Goal: Task Accomplishment & Management: Manage account settings

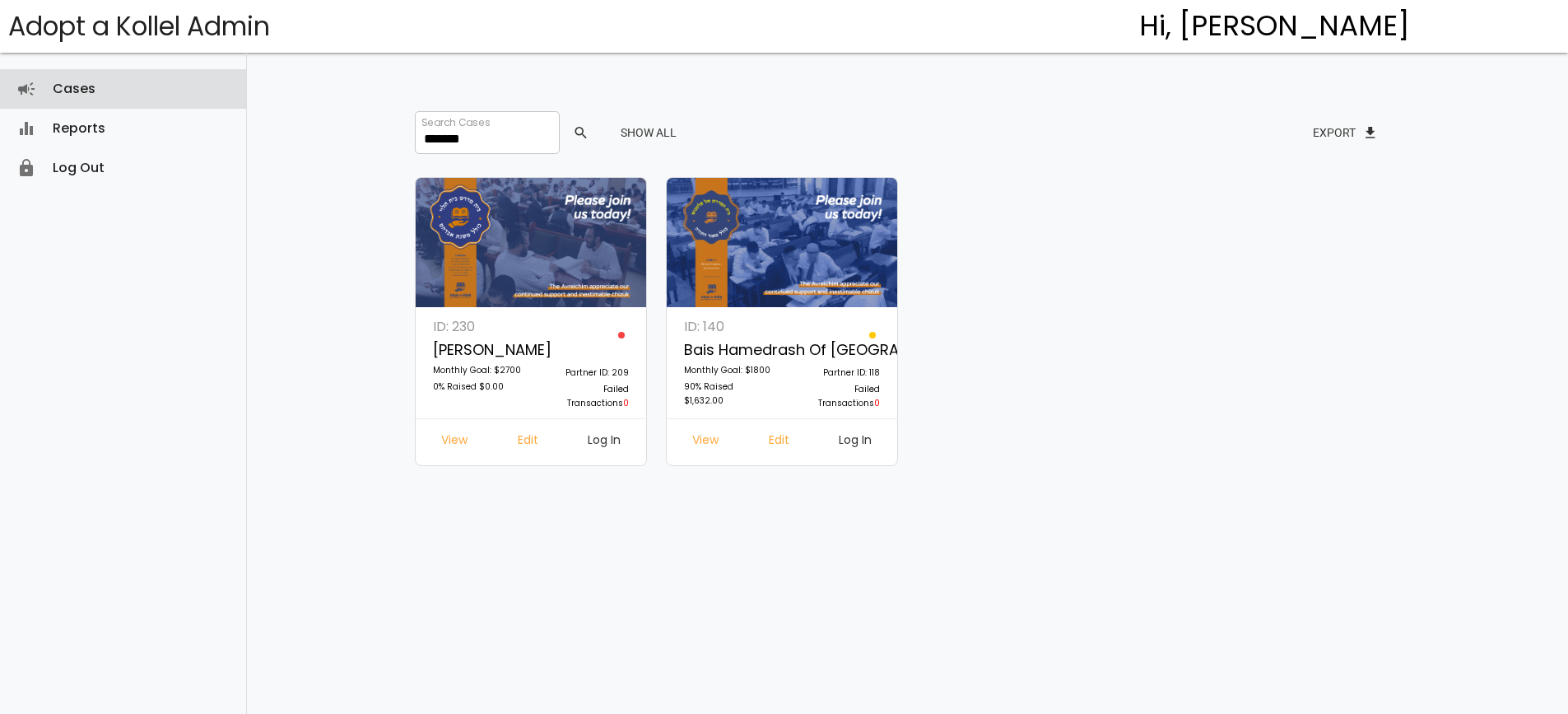
click at [104, 93] on link "Cases campaign" at bounding box center [123, 89] width 246 height 39
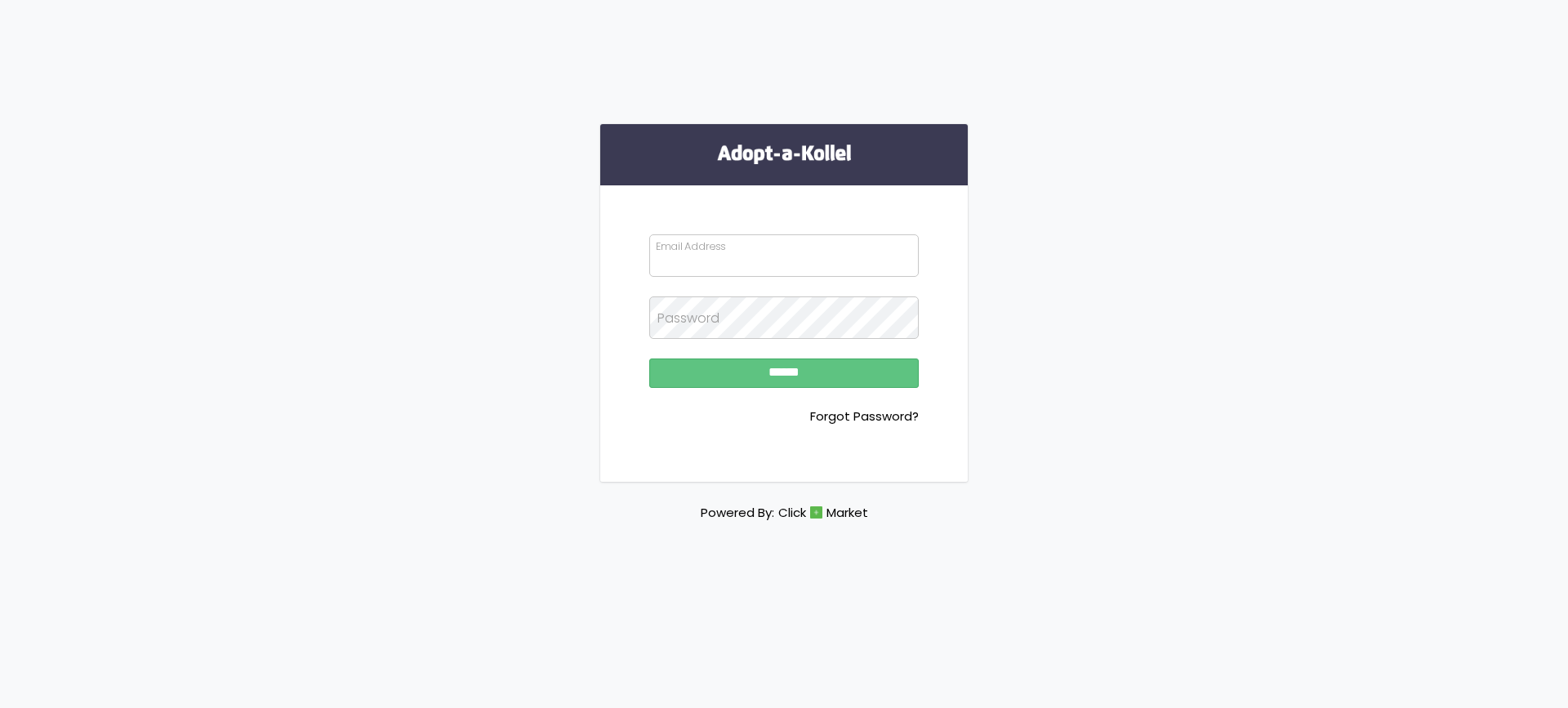
type input "**********"
click at [729, 376] on input "******" at bounding box center [784, 373] width 269 height 30
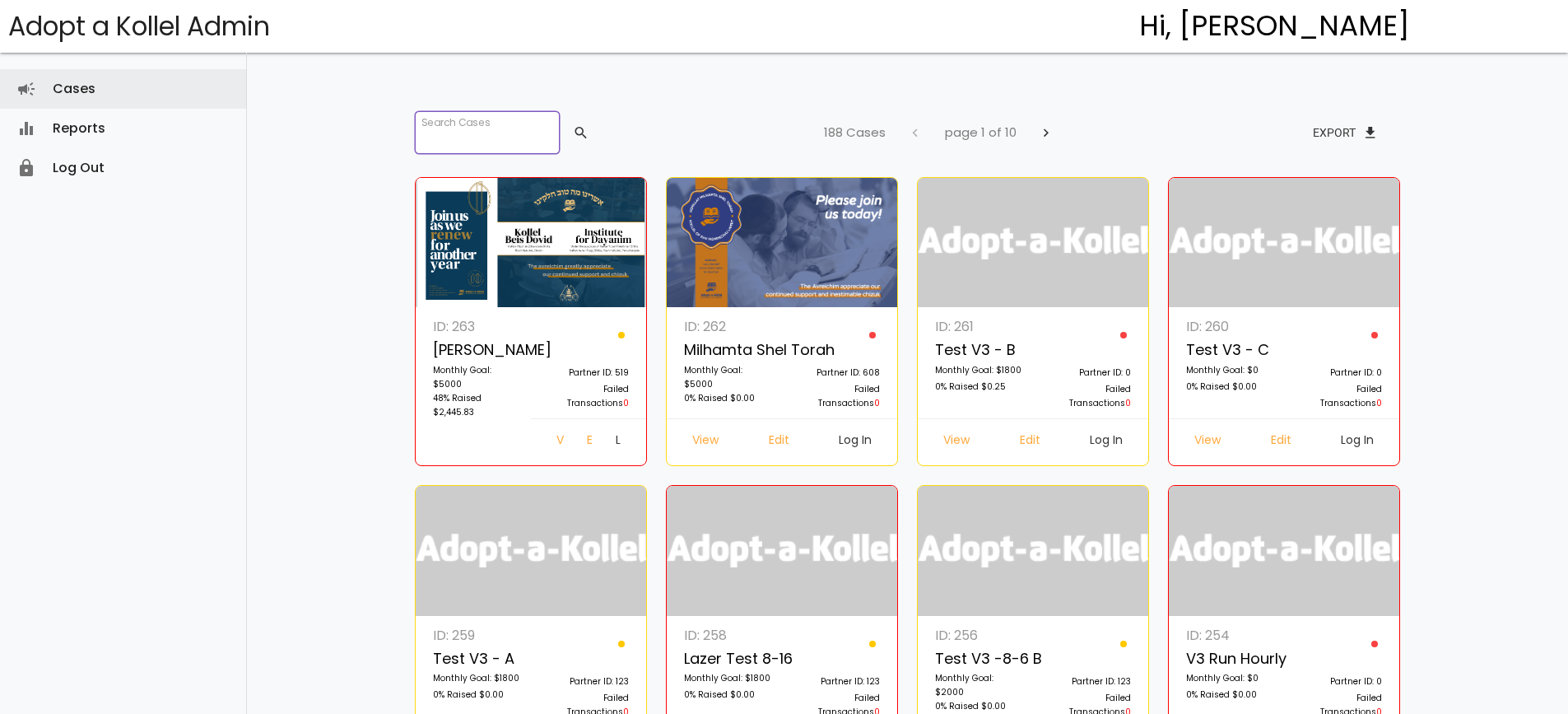
click at [447, 126] on input "search" at bounding box center [488, 132] width 145 height 43
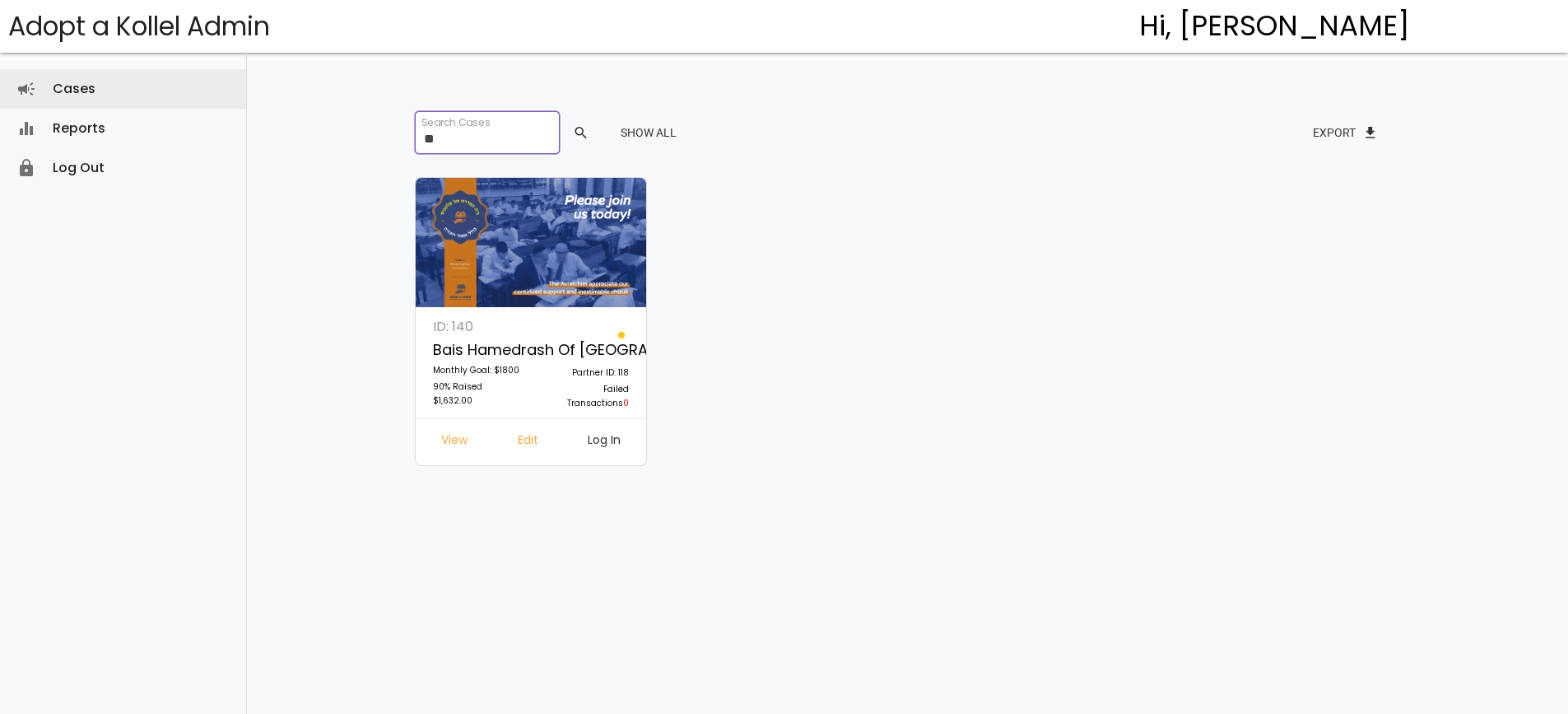
type input "*"
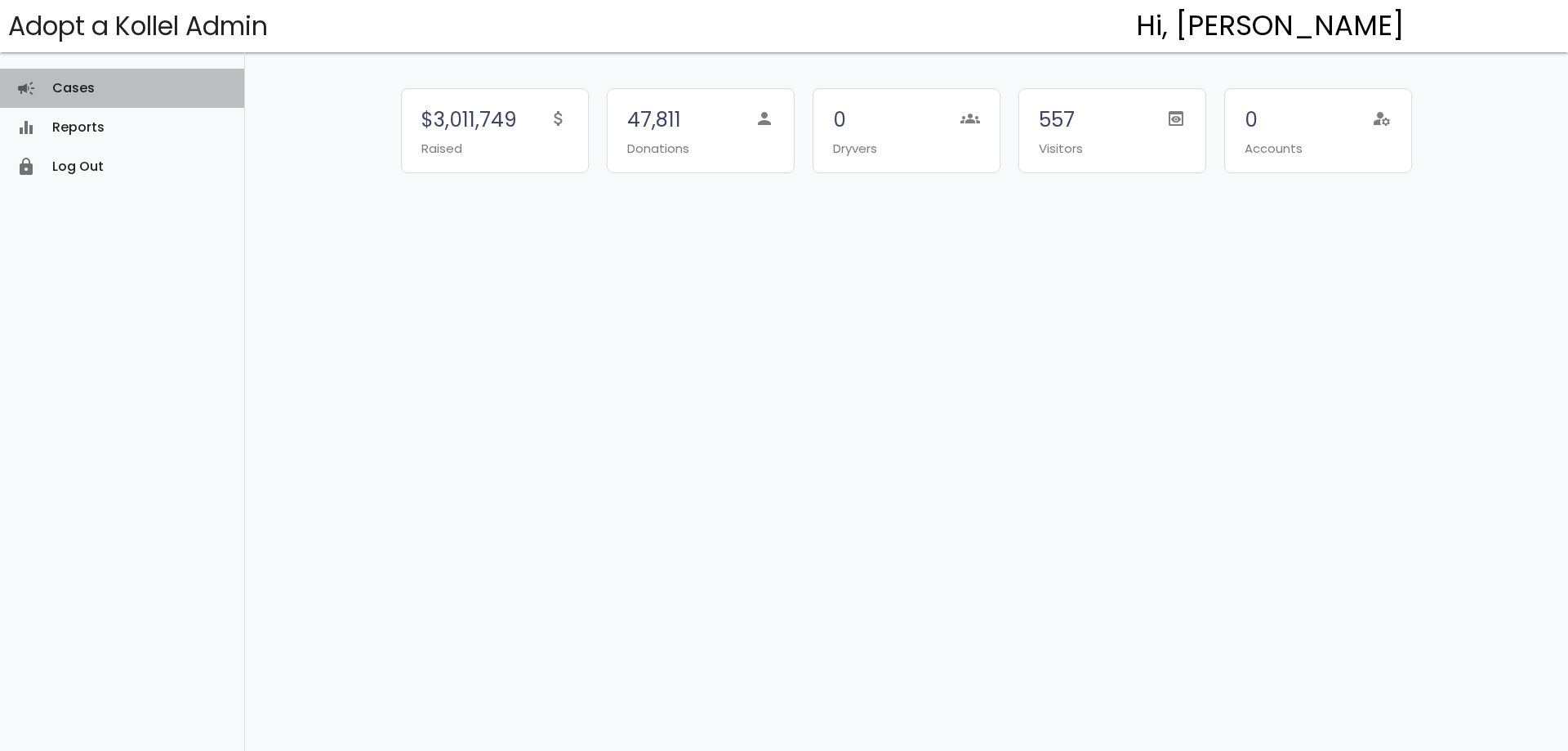
click at [101, 88] on link "Cases campaign" at bounding box center [122, 88] width 244 height 39
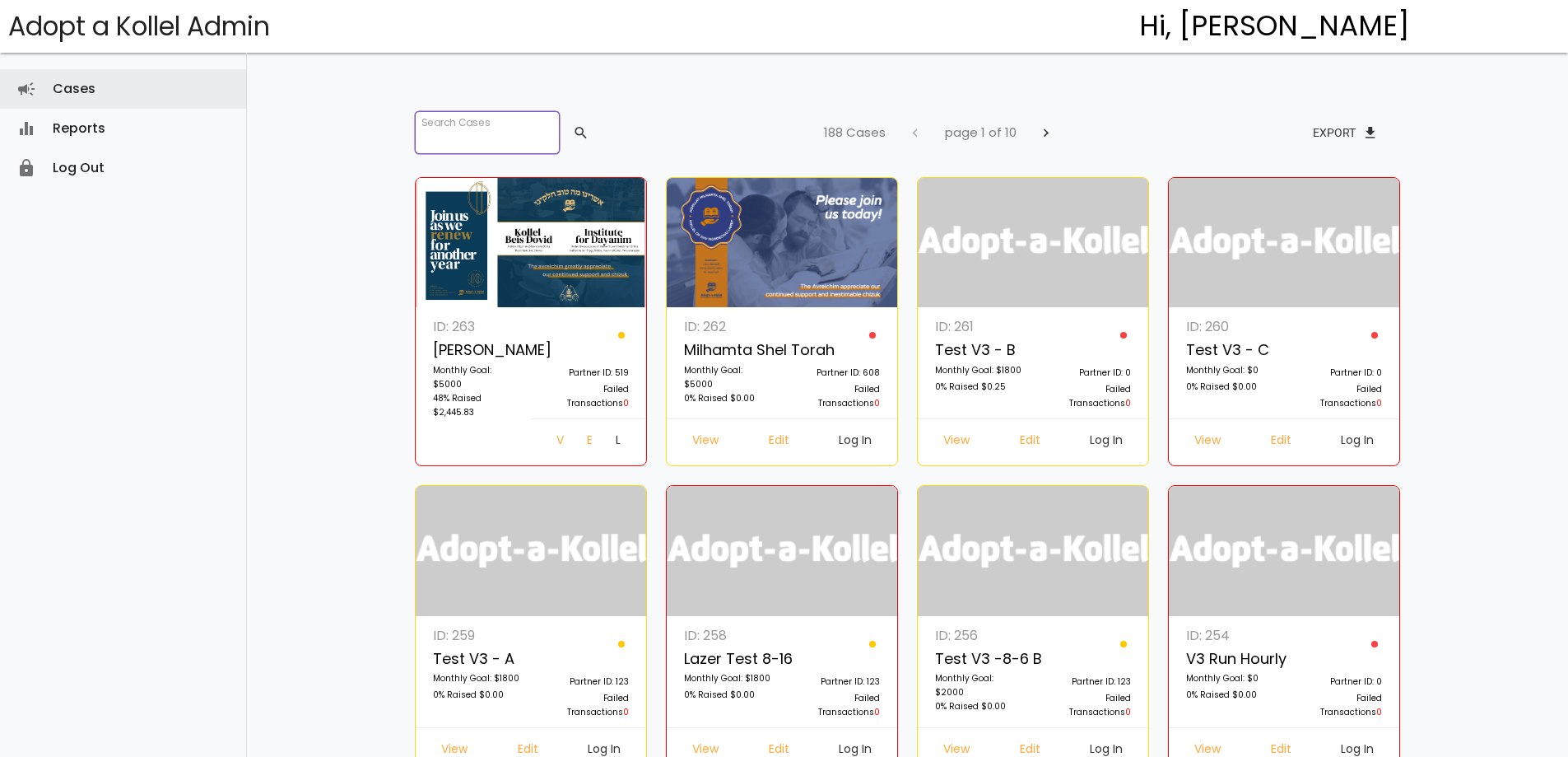
click at [487, 132] on input "search" at bounding box center [488, 132] width 145 height 43
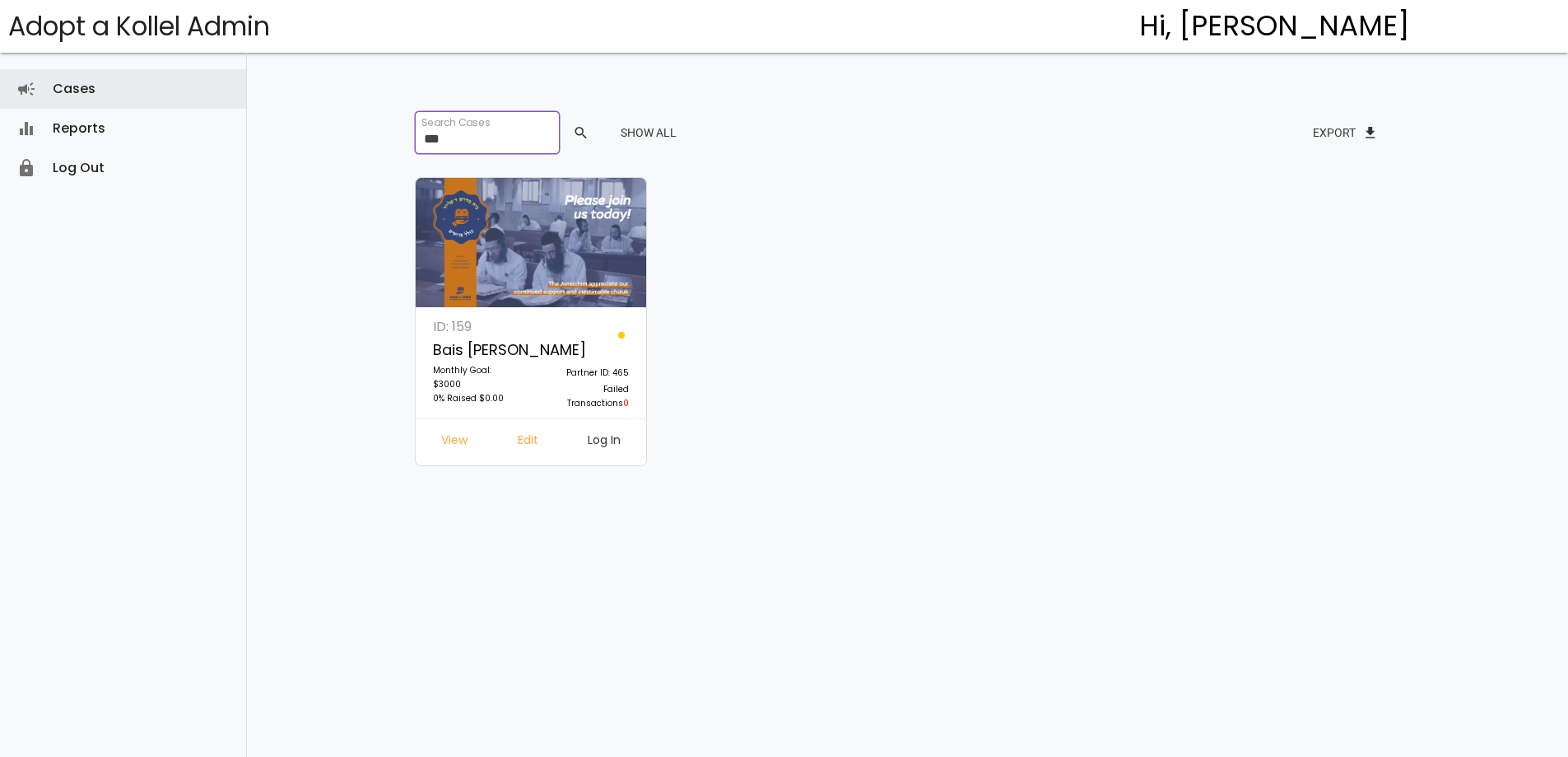
type input "***"
click at [596, 440] on link "Log In" at bounding box center [604, 442] width 59 height 30
click at [524, 438] on link "Edit" at bounding box center [528, 442] width 47 height 30
click at [620, 431] on link "Log In" at bounding box center [604, 442] width 59 height 30
click at [538, 437] on link "Edit" at bounding box center [528, 442] width 47 height 30
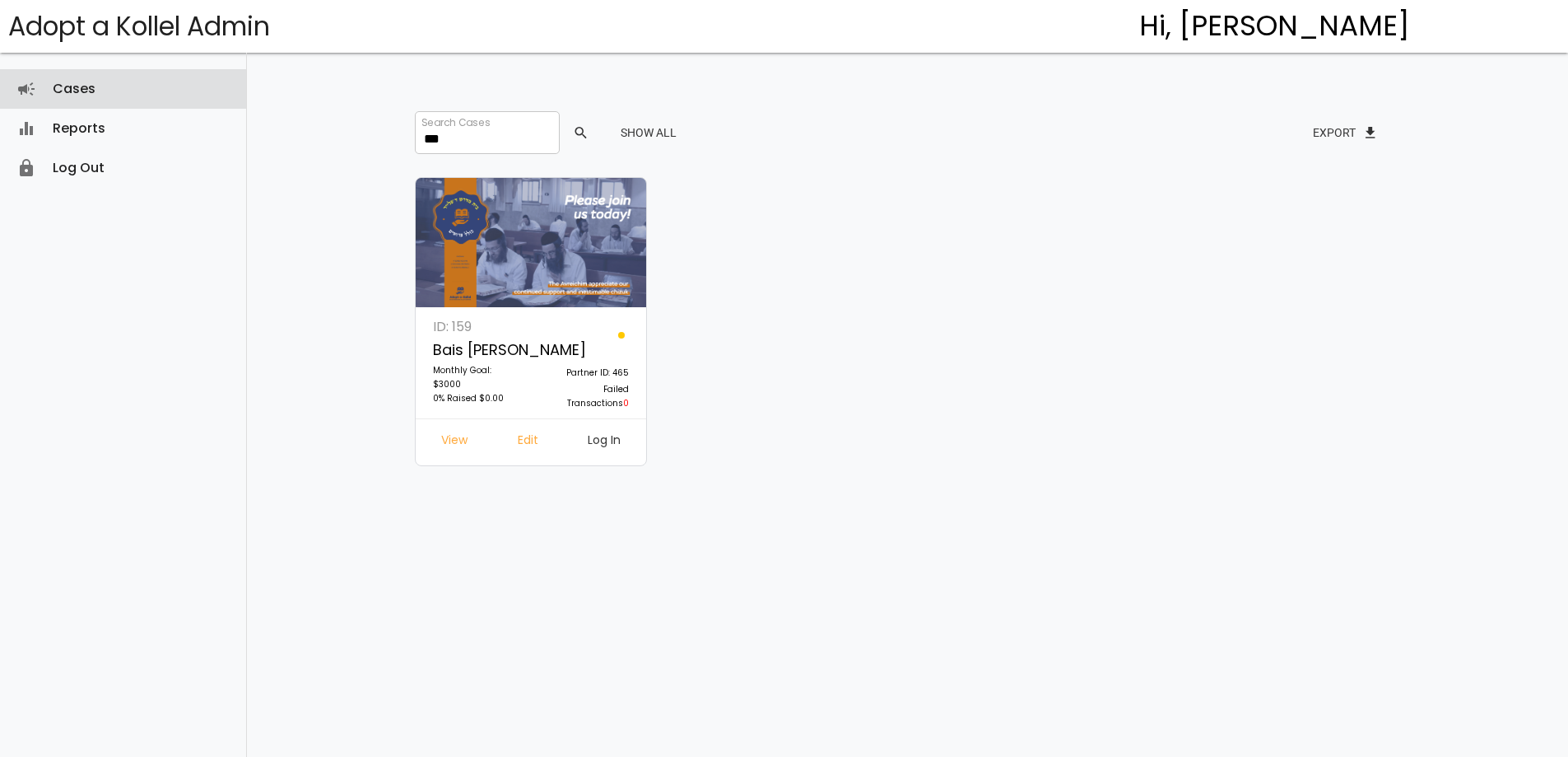
click at [149, 77] on link "Cases campaign" at bounding box center [123, 89] width 246 height 39
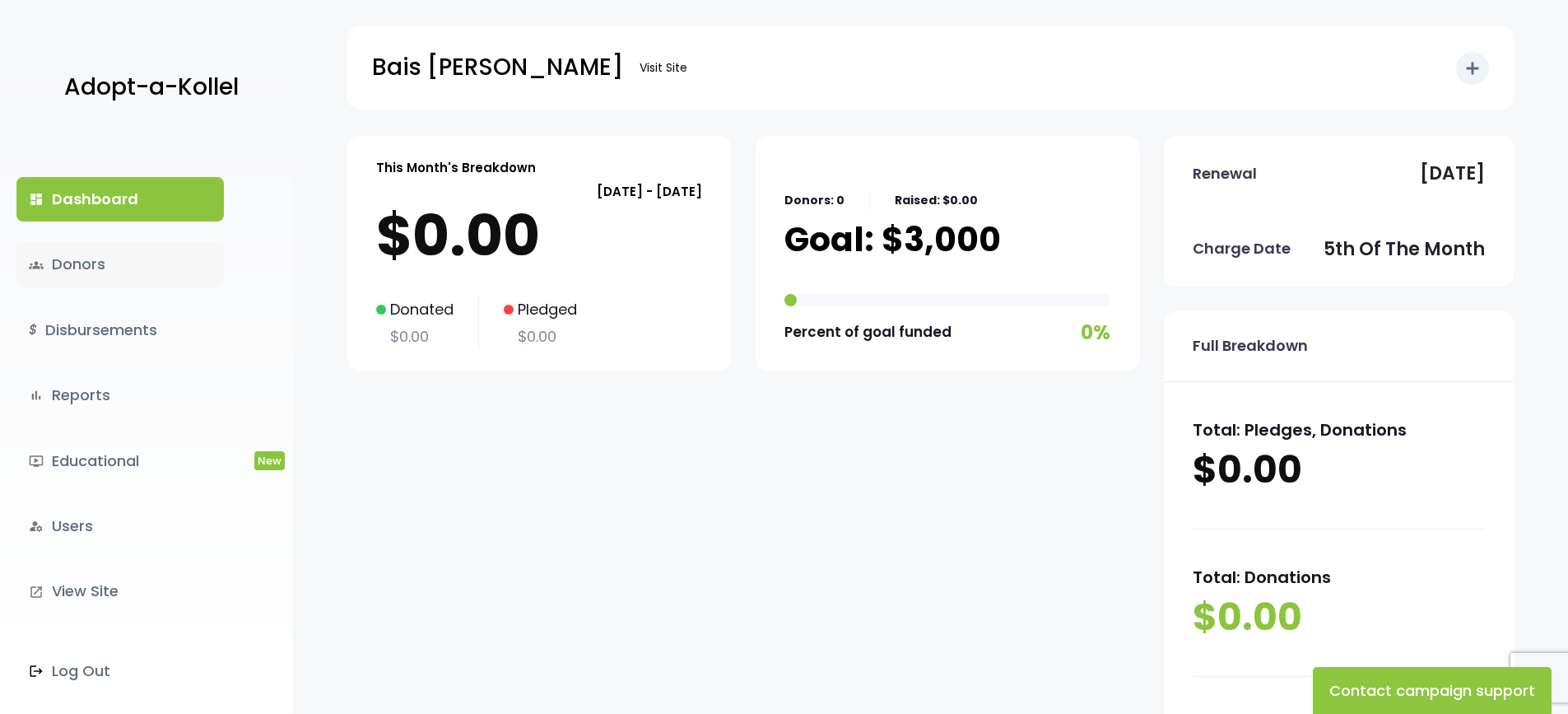
click at [143, 260] on link "groups Donors" at bounding box center [120, 264] width 208 height 44
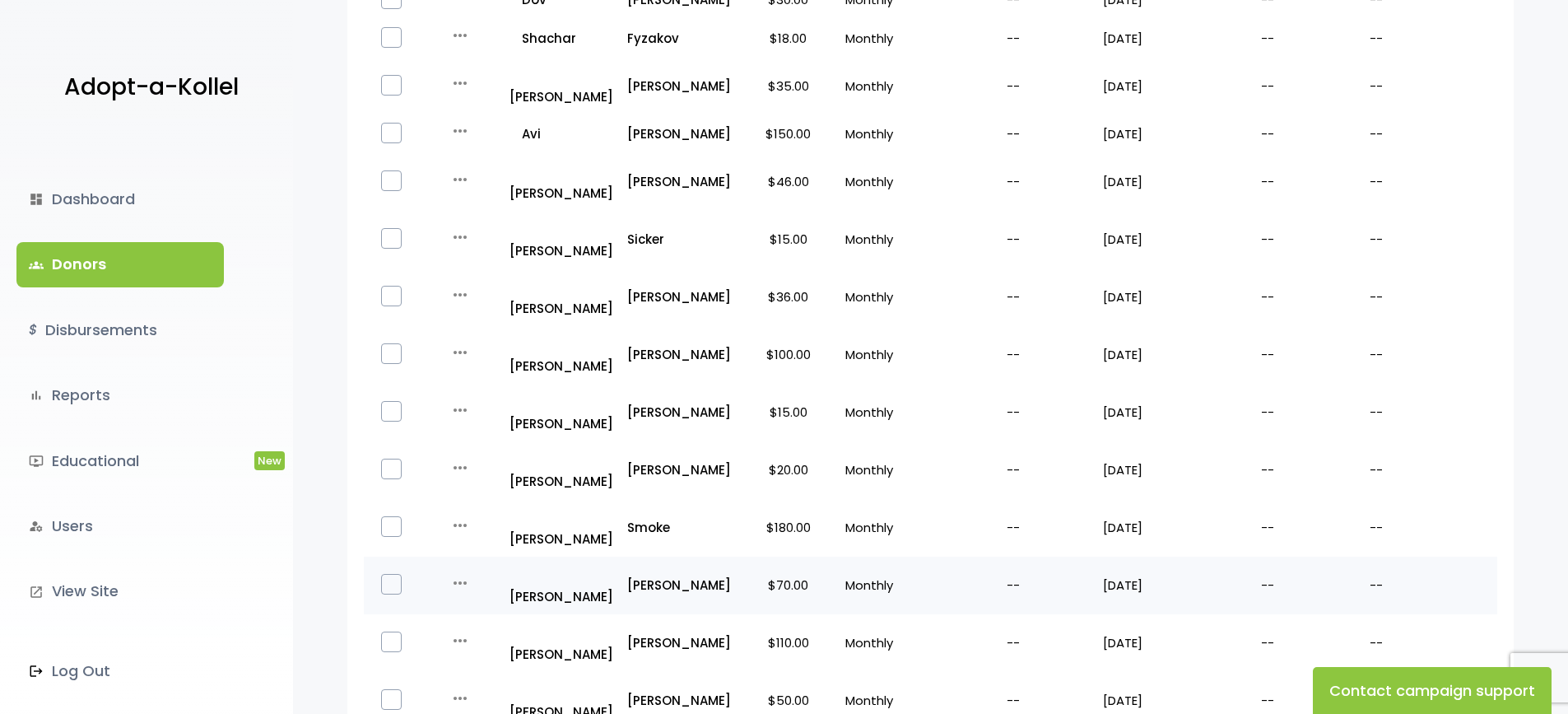
scroll to position [905, 0]
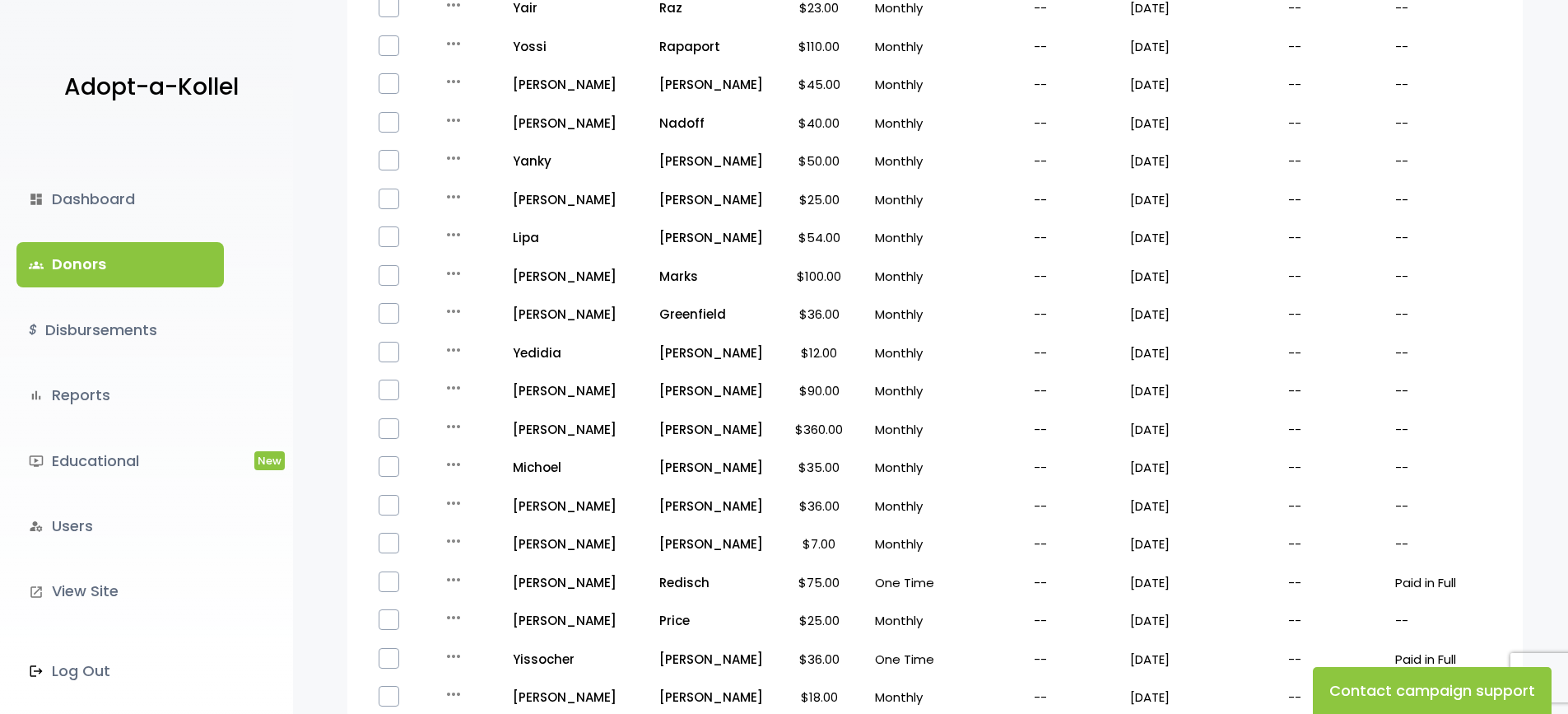
scroll to position [976, 0]
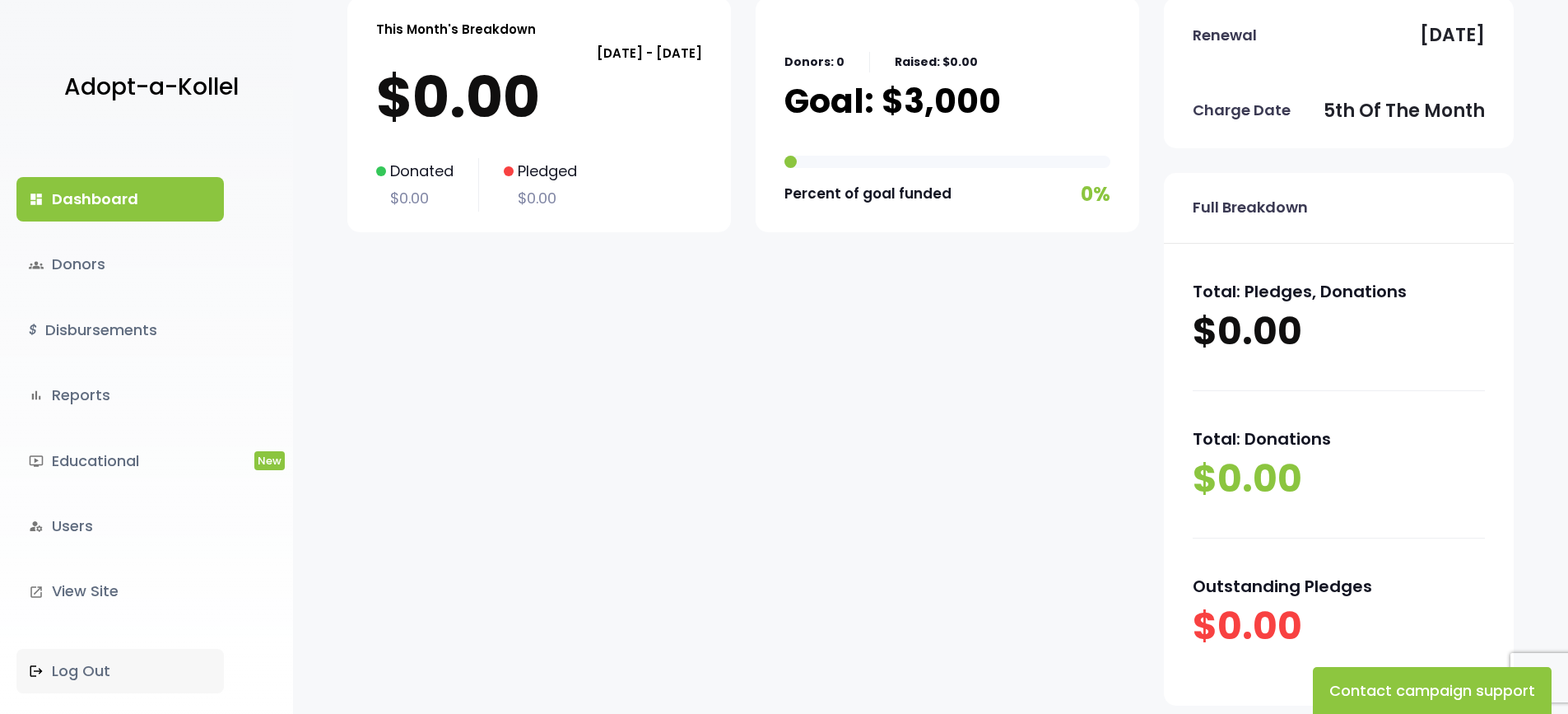
scroll to position [165, 0]
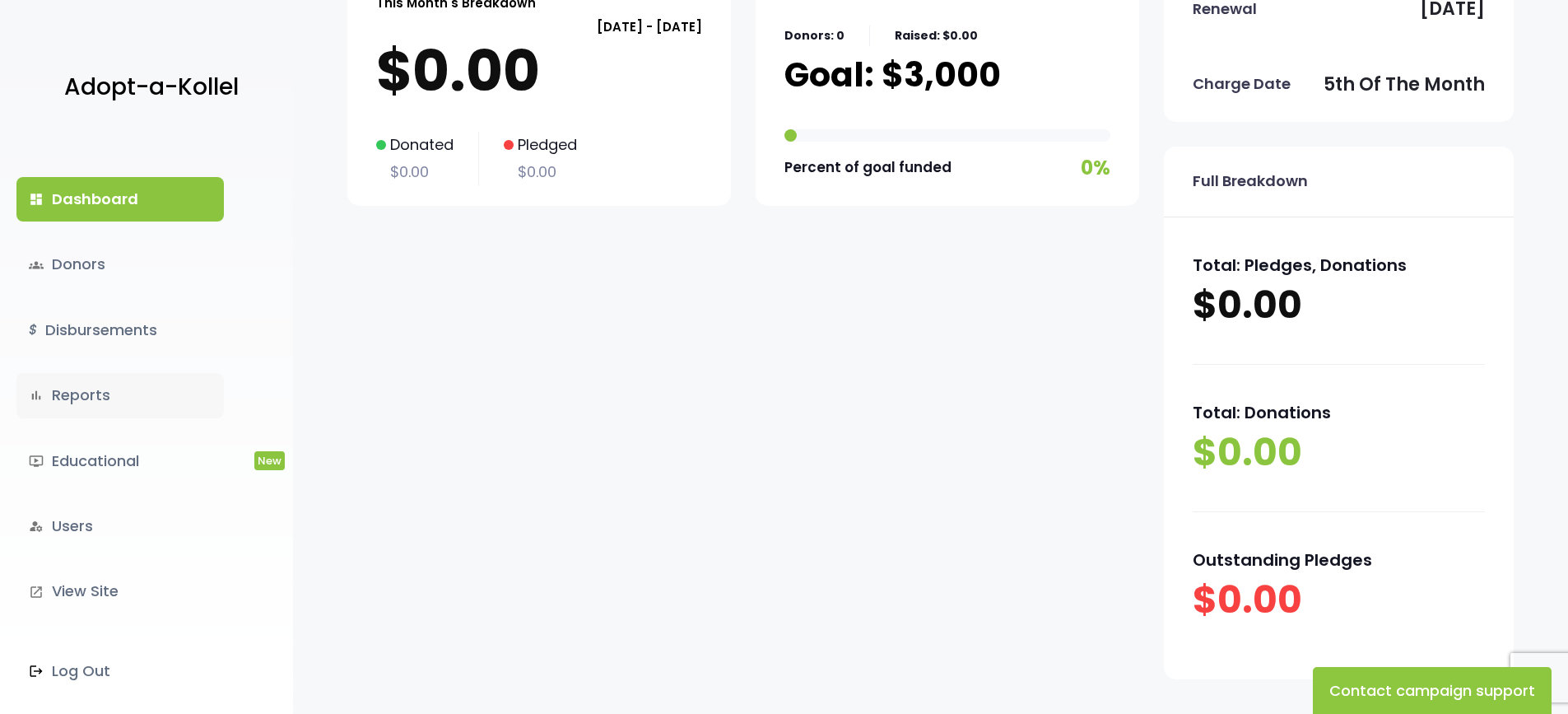
click at [65, 393] on link "bar_chart Reports" at bounding box center [120, 395] width 208 height 44
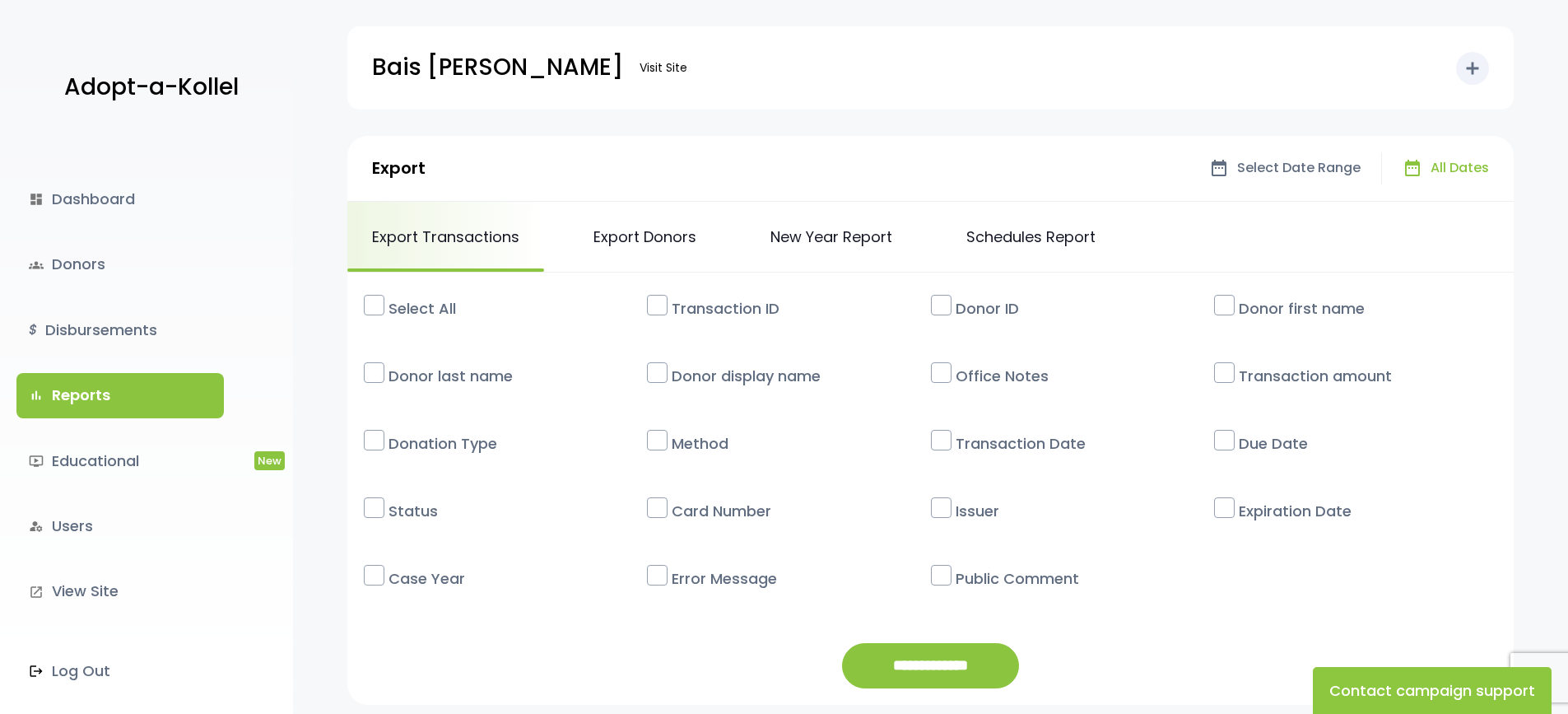
click at [377, 303] on label at bounding box center [374, 305] width 20 height 20
click at [962, 660] on input "**********" at bounding box center [930, 665] width 177 height 45
click at [379, 319] on div "Select All" at bounding box center [506, 307] width 284 height 38
click at [377, 303] on label at bounding box center [374, 305] width 20 height 20
click at [101, 266] on link "groups Donors" at bounding box center [120, 264] width 208 height 44
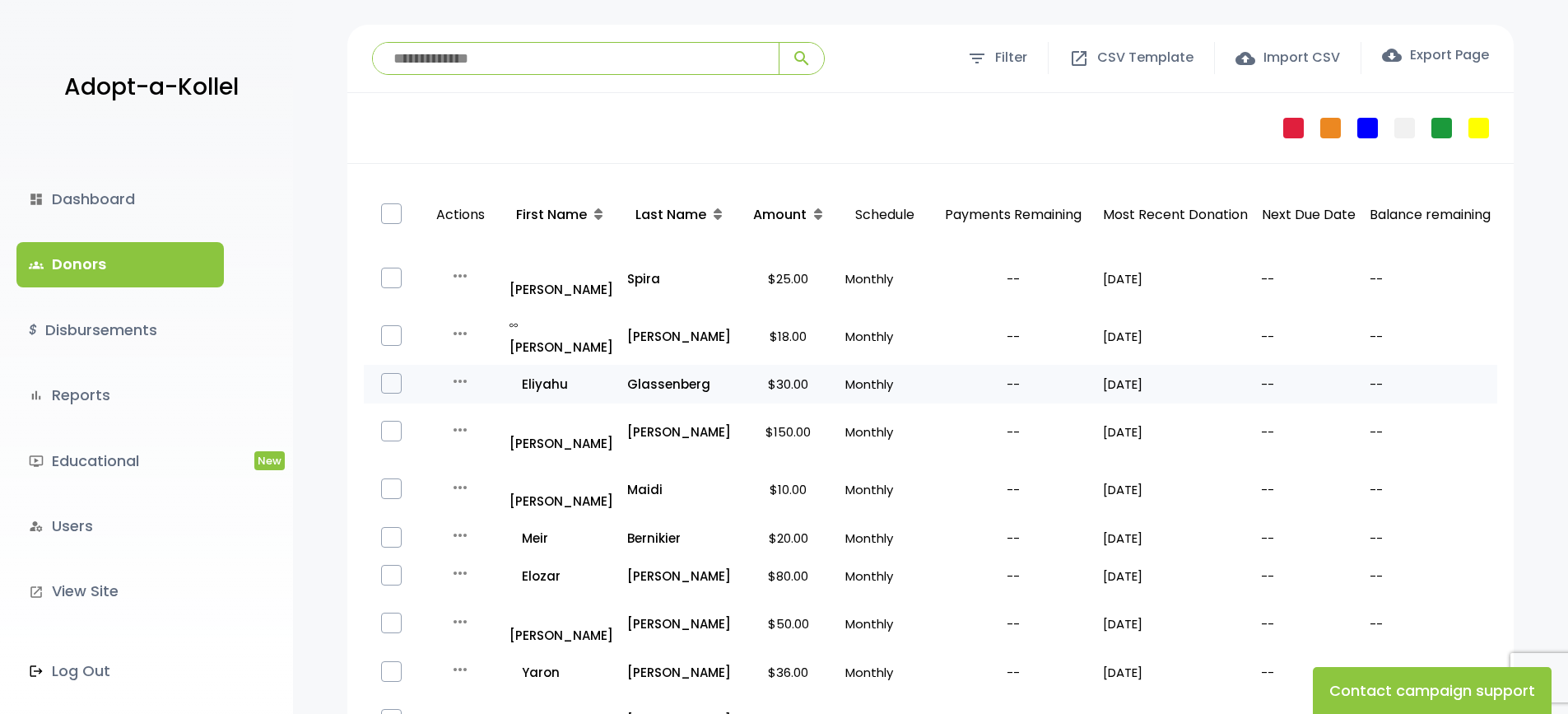
scroll to position [91, 0]
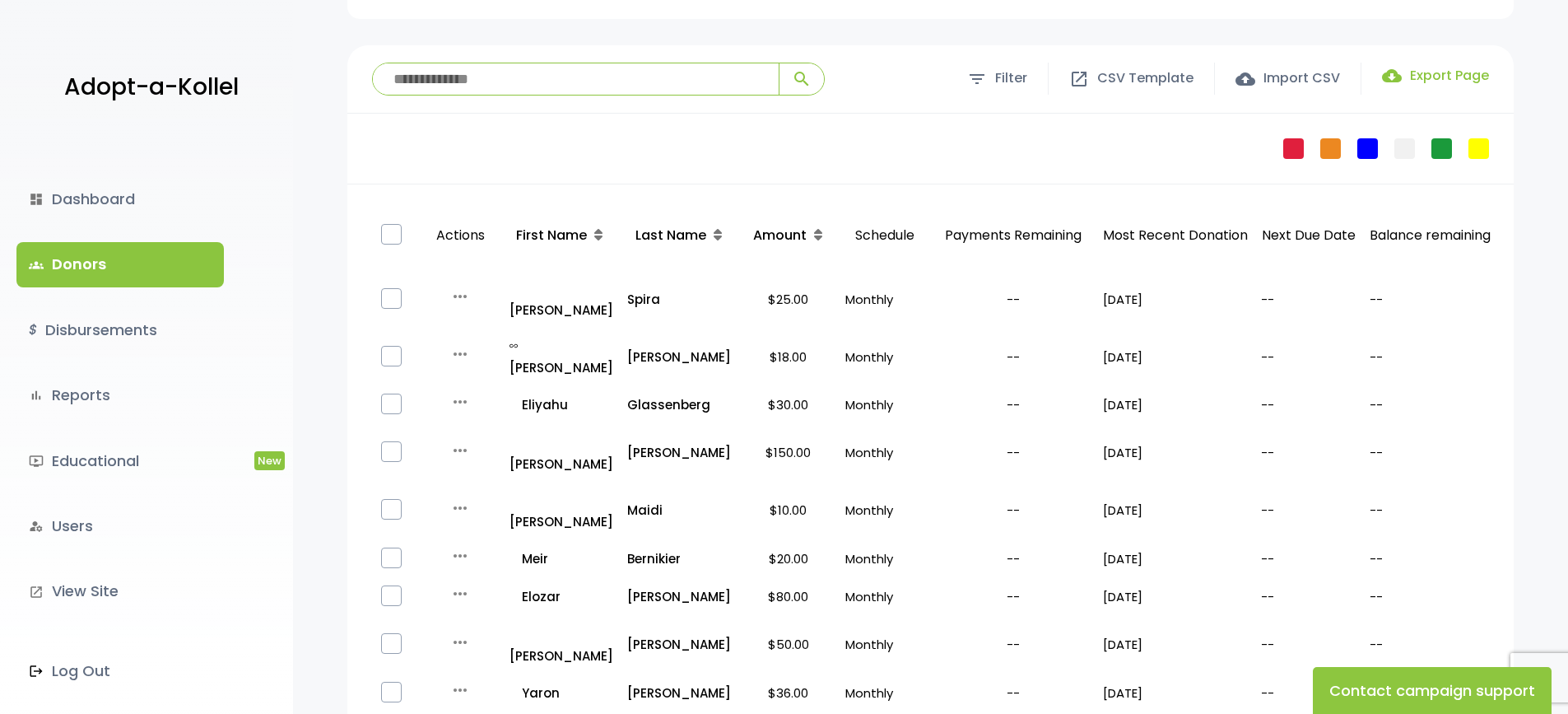
click at [1473, 70] on label "cloud_download Export Page" at bounding box center [1436, 75] width 107 height 20
click at [608, 394] on p "all_inclusive Eliyahu" at bounding box center [562, 405] width 104 height 22
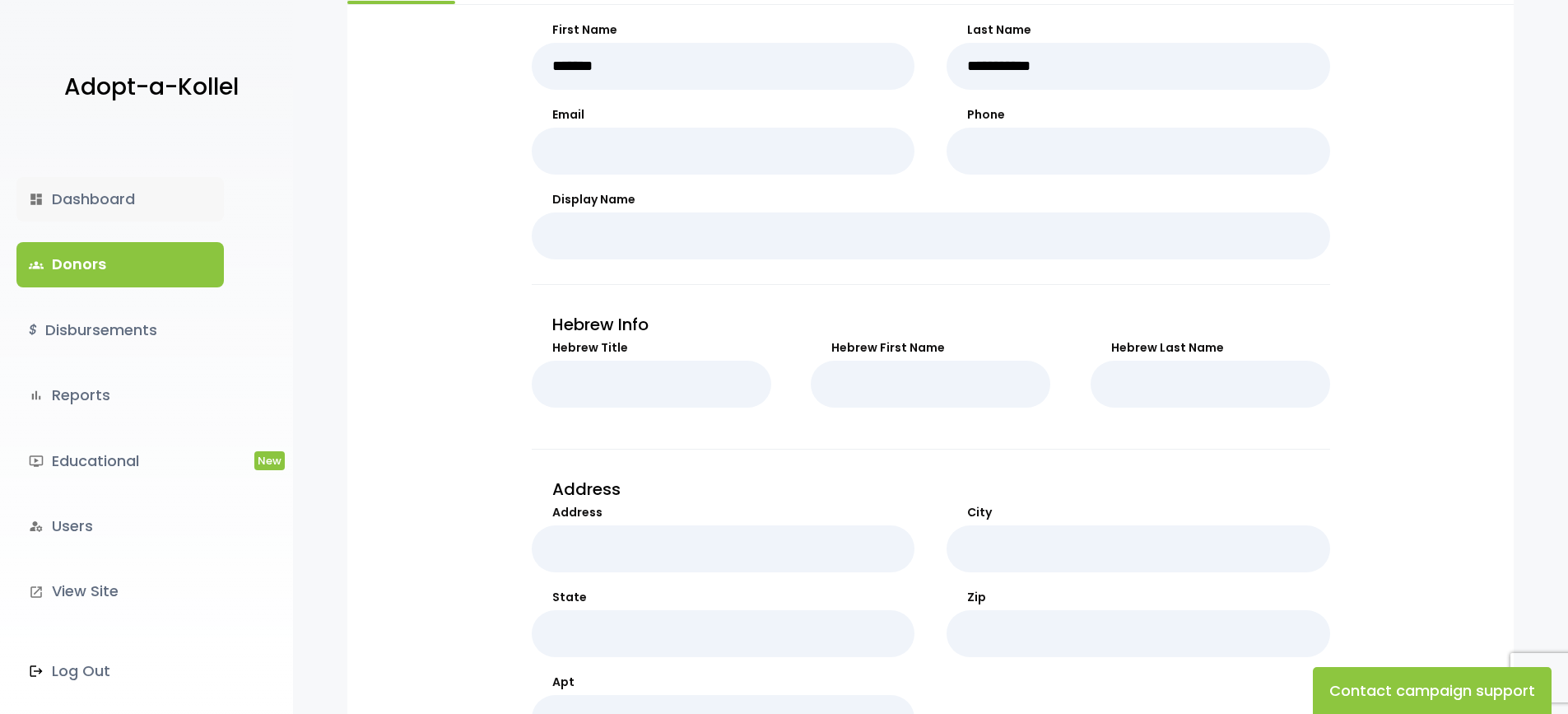
scroll to position [330, 0]
click at [120, 263] on link "groups Donors" at bounding box center [120, 264] width 208 height 44
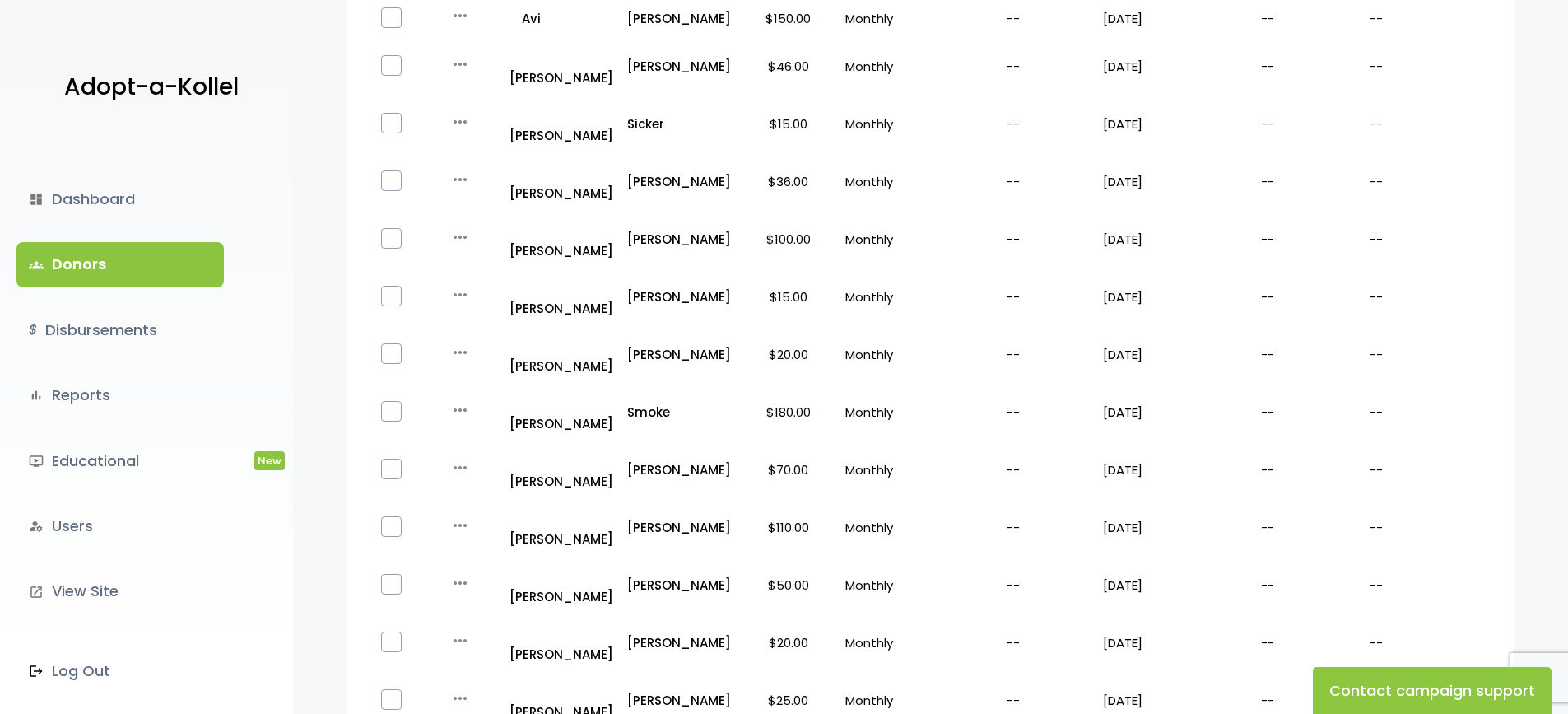
scroll to position [996, 0]
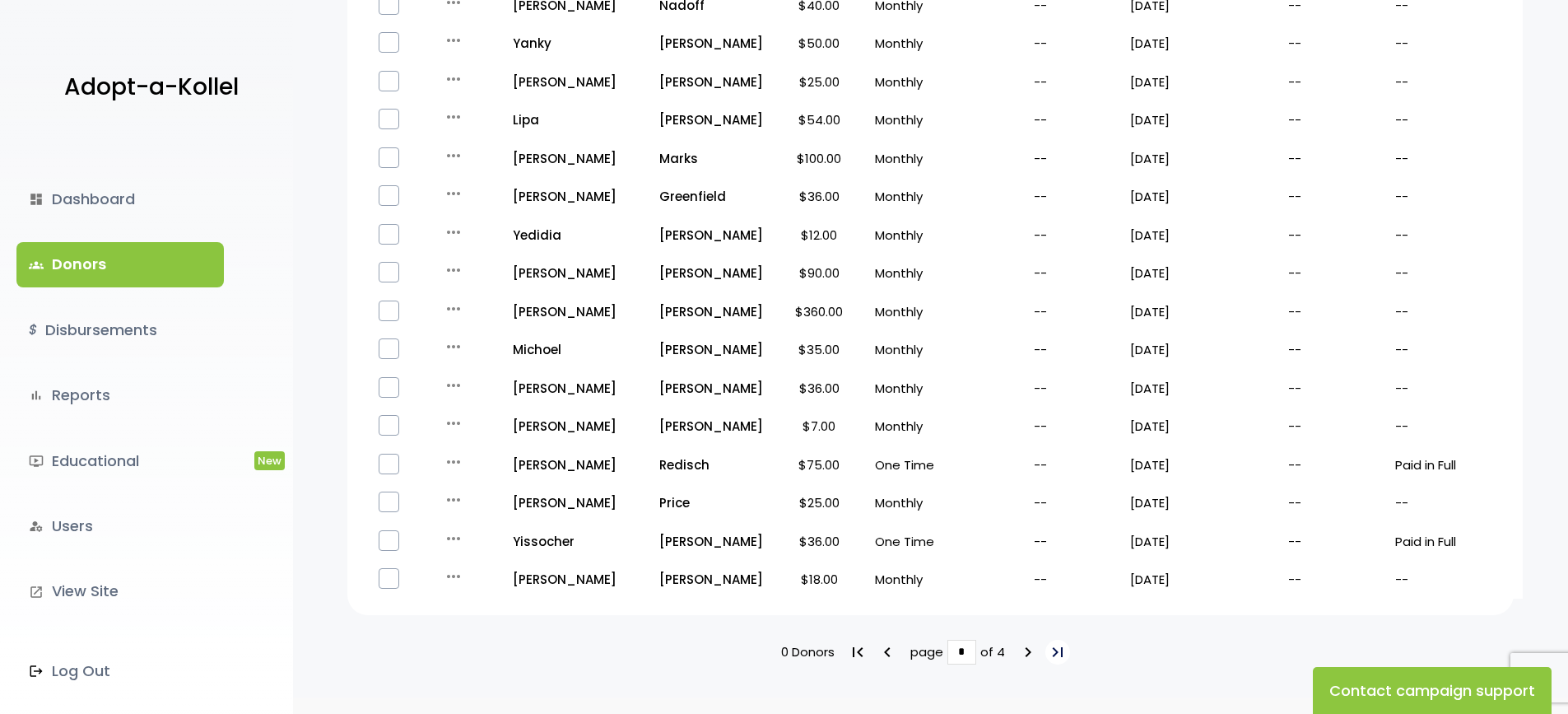
scroll to position [976, 0]
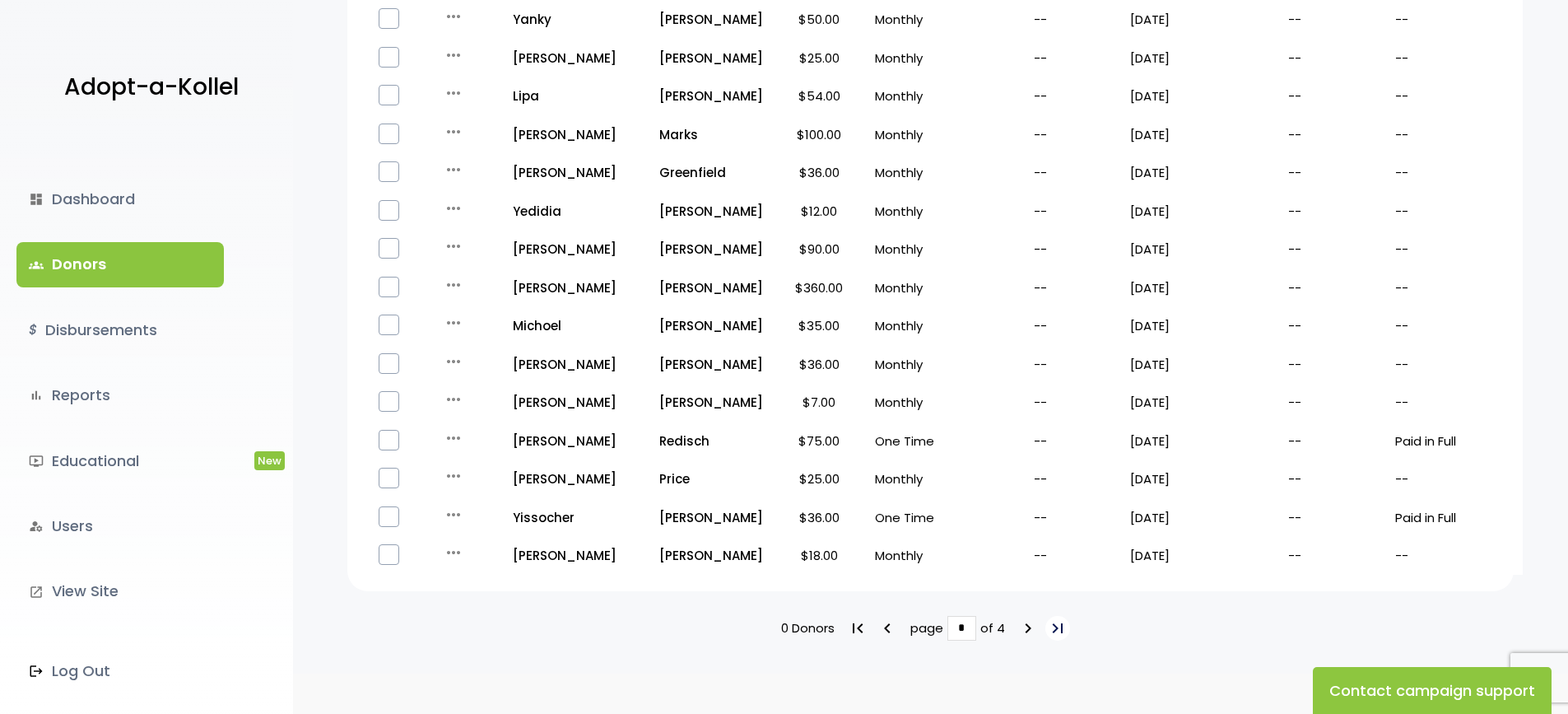
click at [1060, 618] on icon "last_page" at bounding box center [1057, 628] width 20 height 20
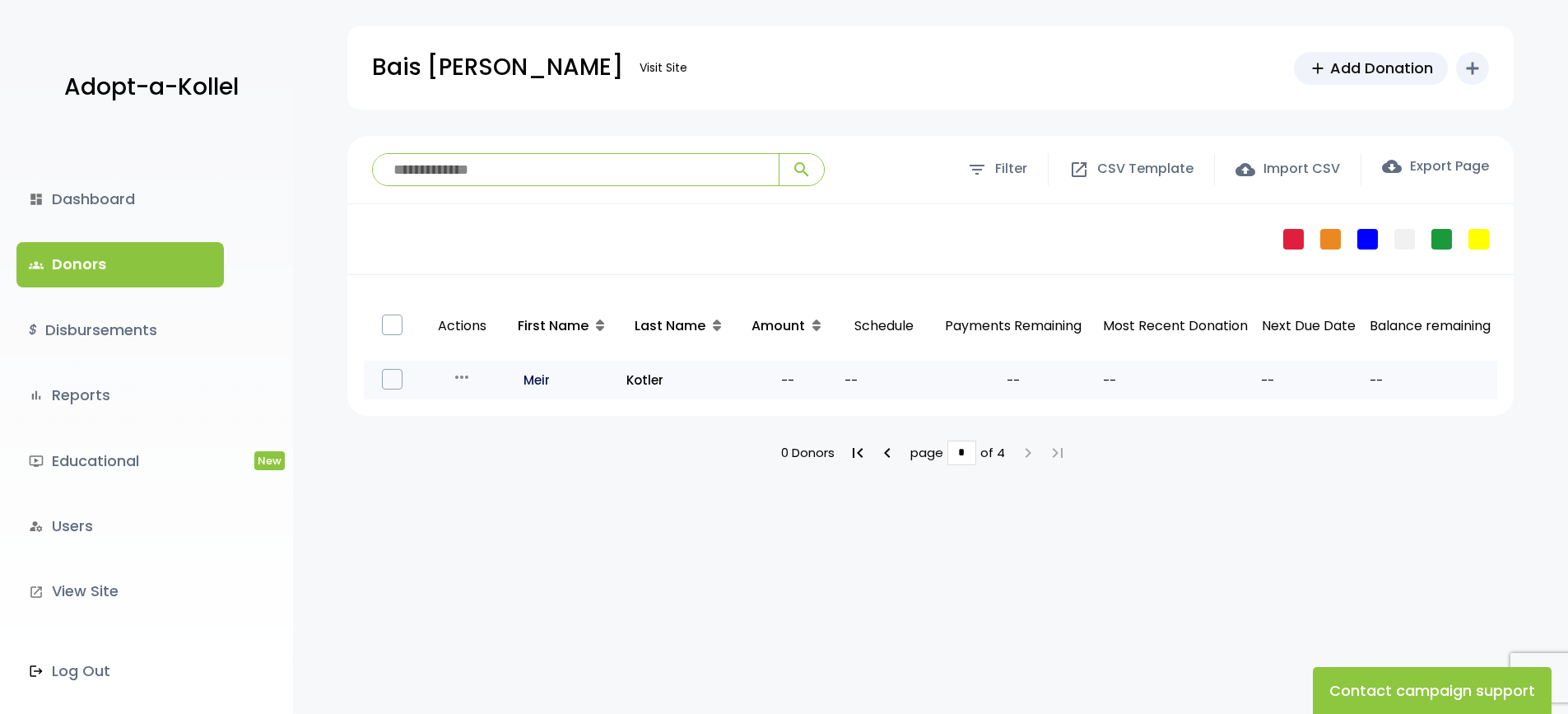
click at [534, 378] on p "all_inclusive Meir" at bounding box center [563, 380] width 102 height 22
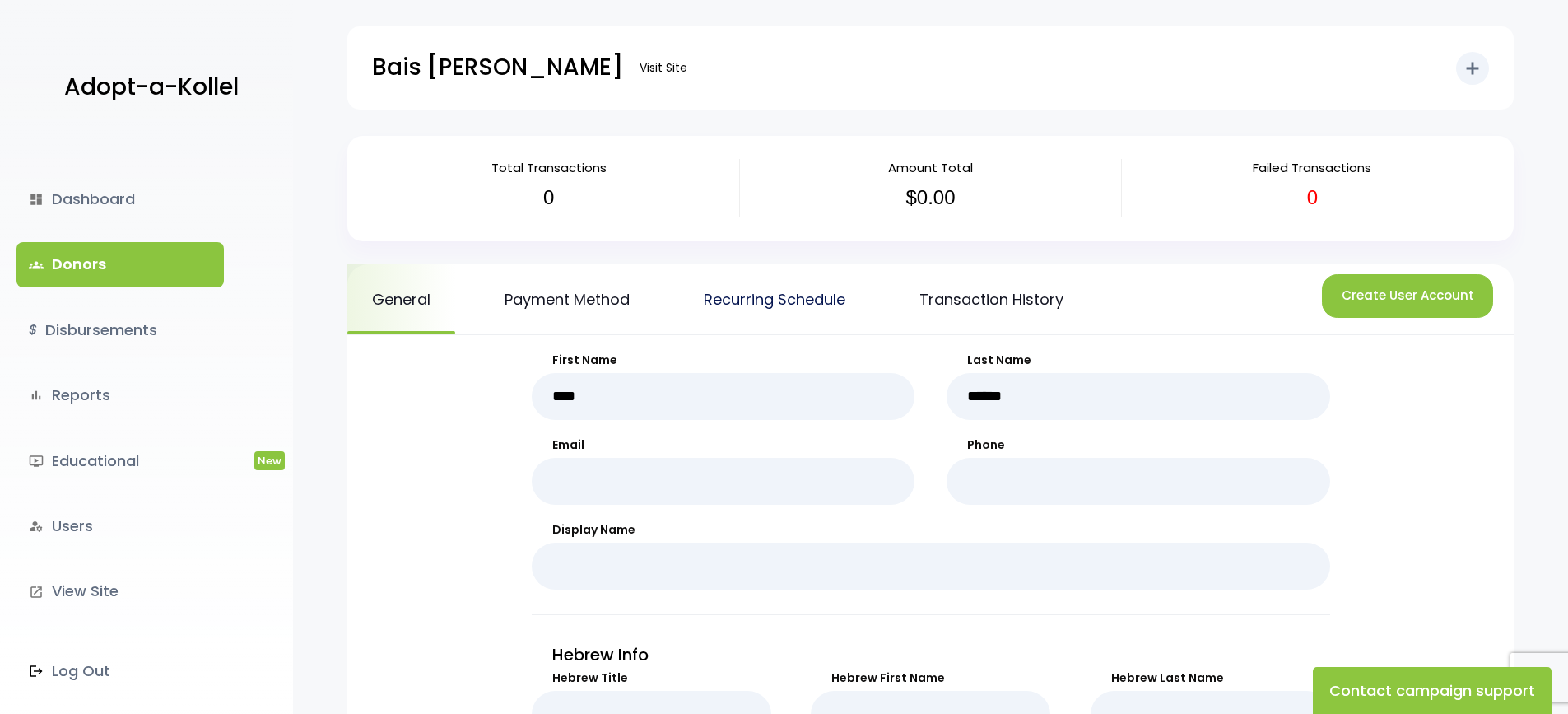
click at [741, 303] on link "Recurring Schedule" at bounding box center [775, 299] width 191 height 70
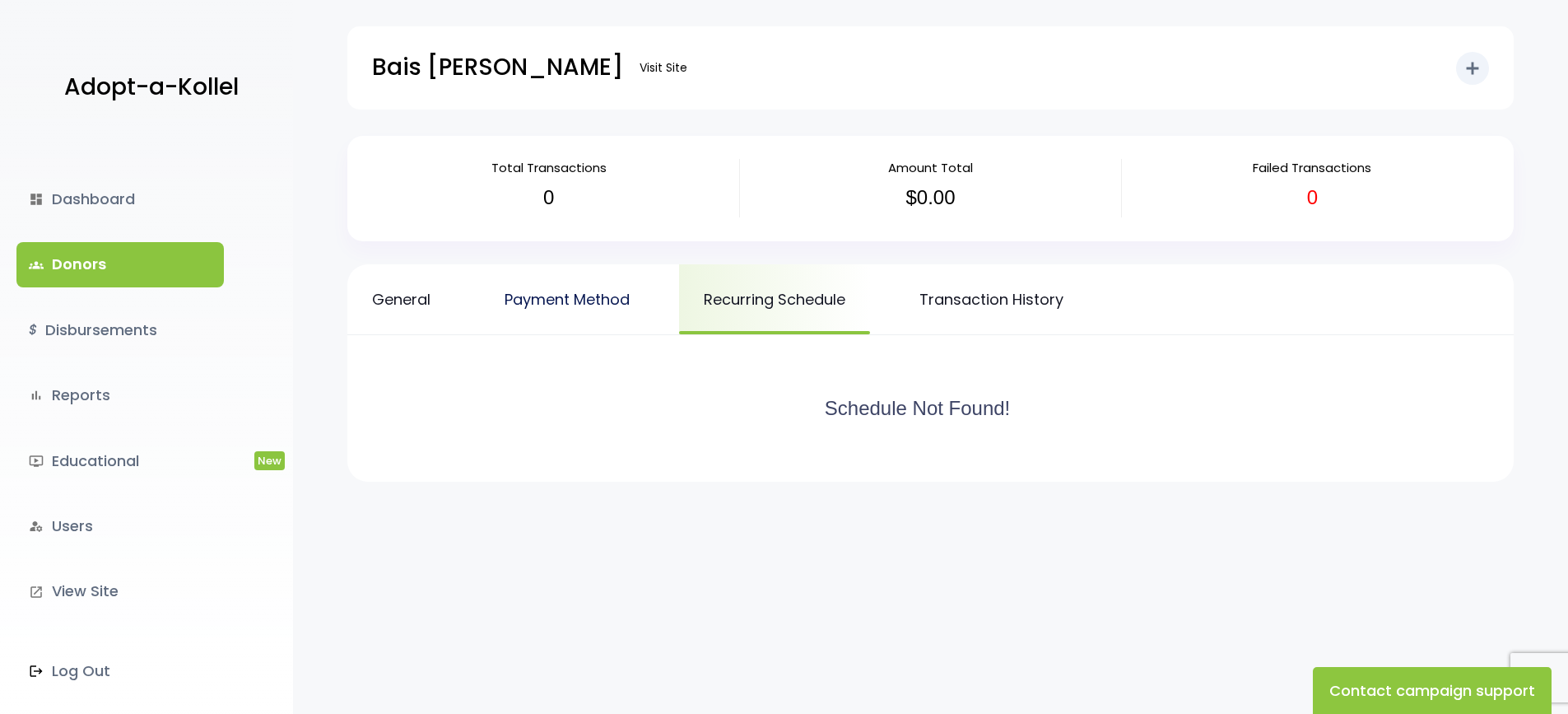
click at [607, 296] on link "Payment Method" at bounding box center [567, 299] width 174 height 70
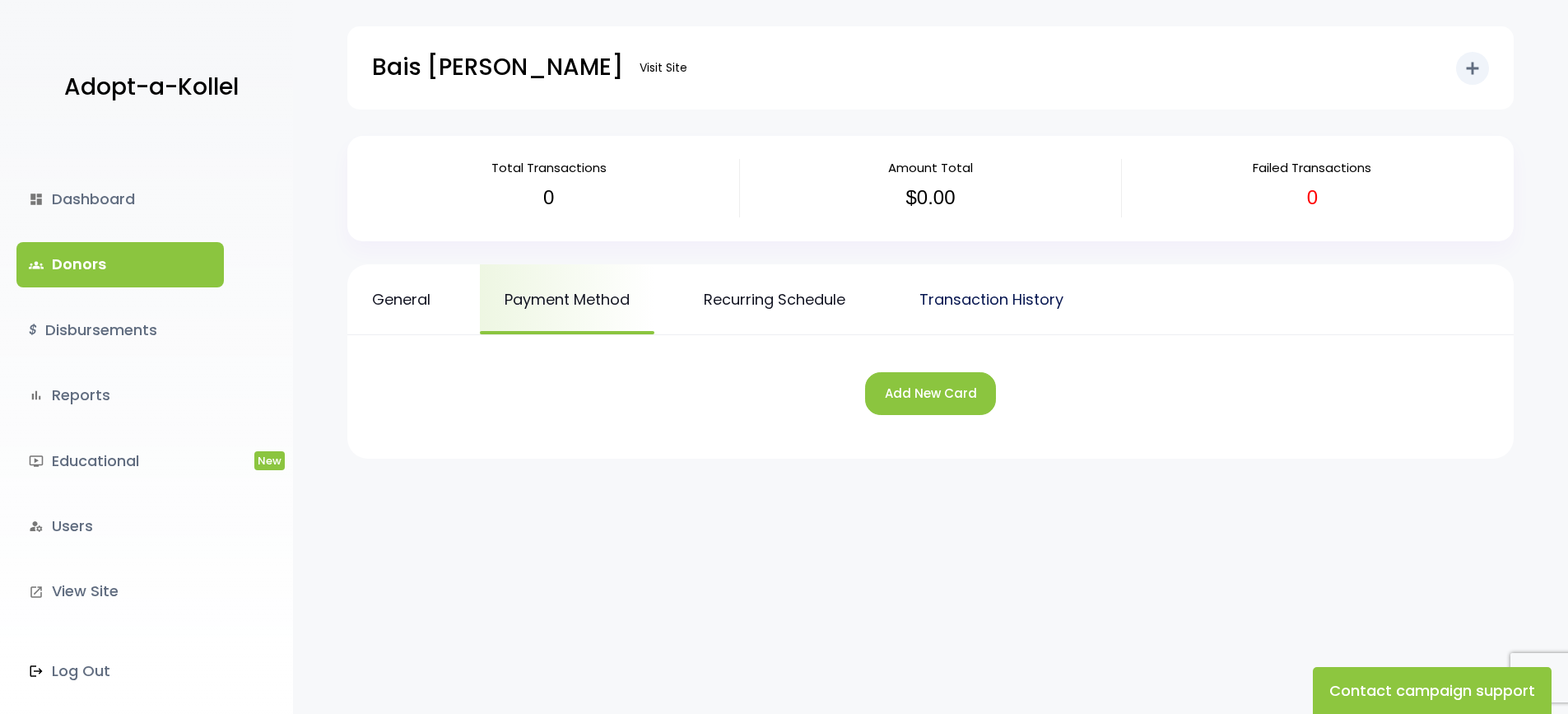
click at [956, 301] on link "Transaction History" at bounding box center [992, 299] width 194 height 70
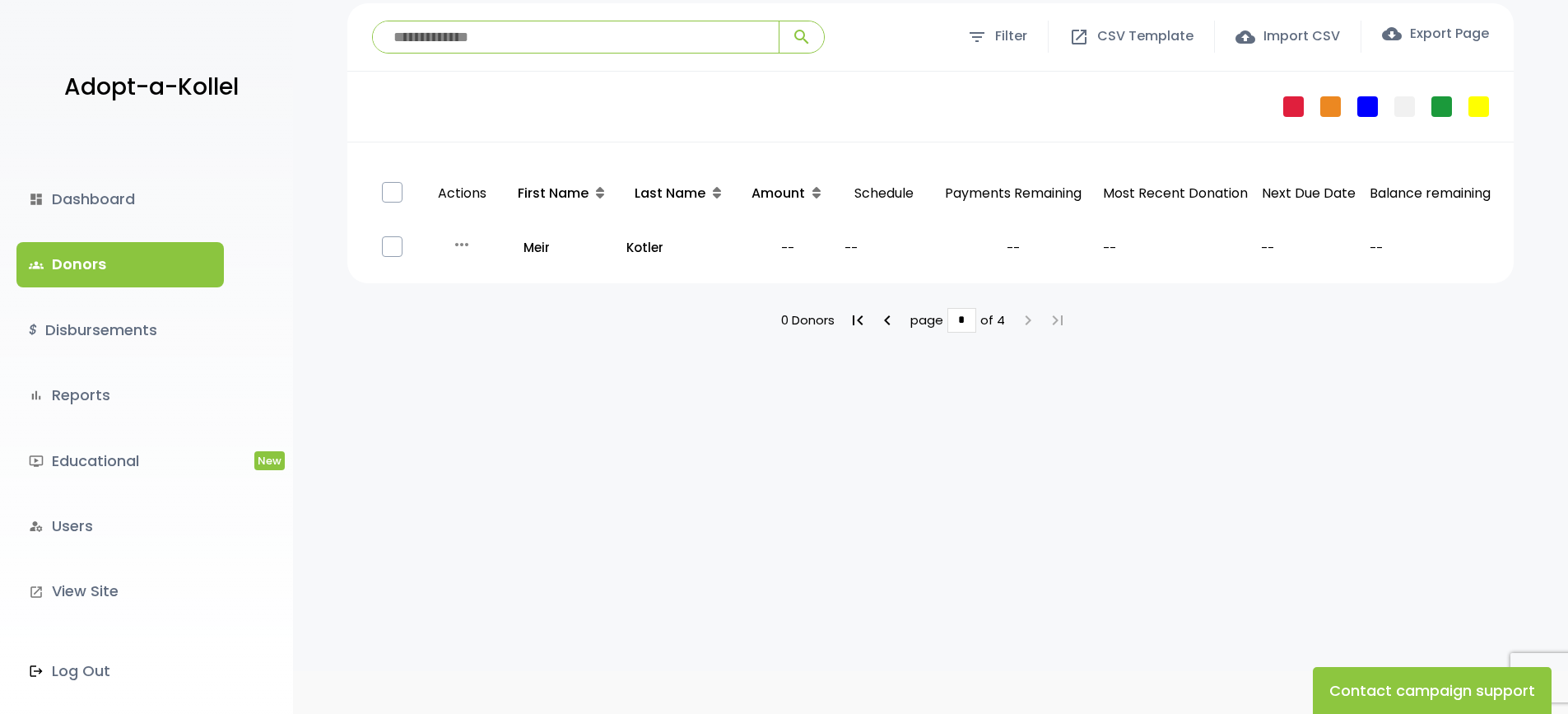
scroll to position [172, 0]
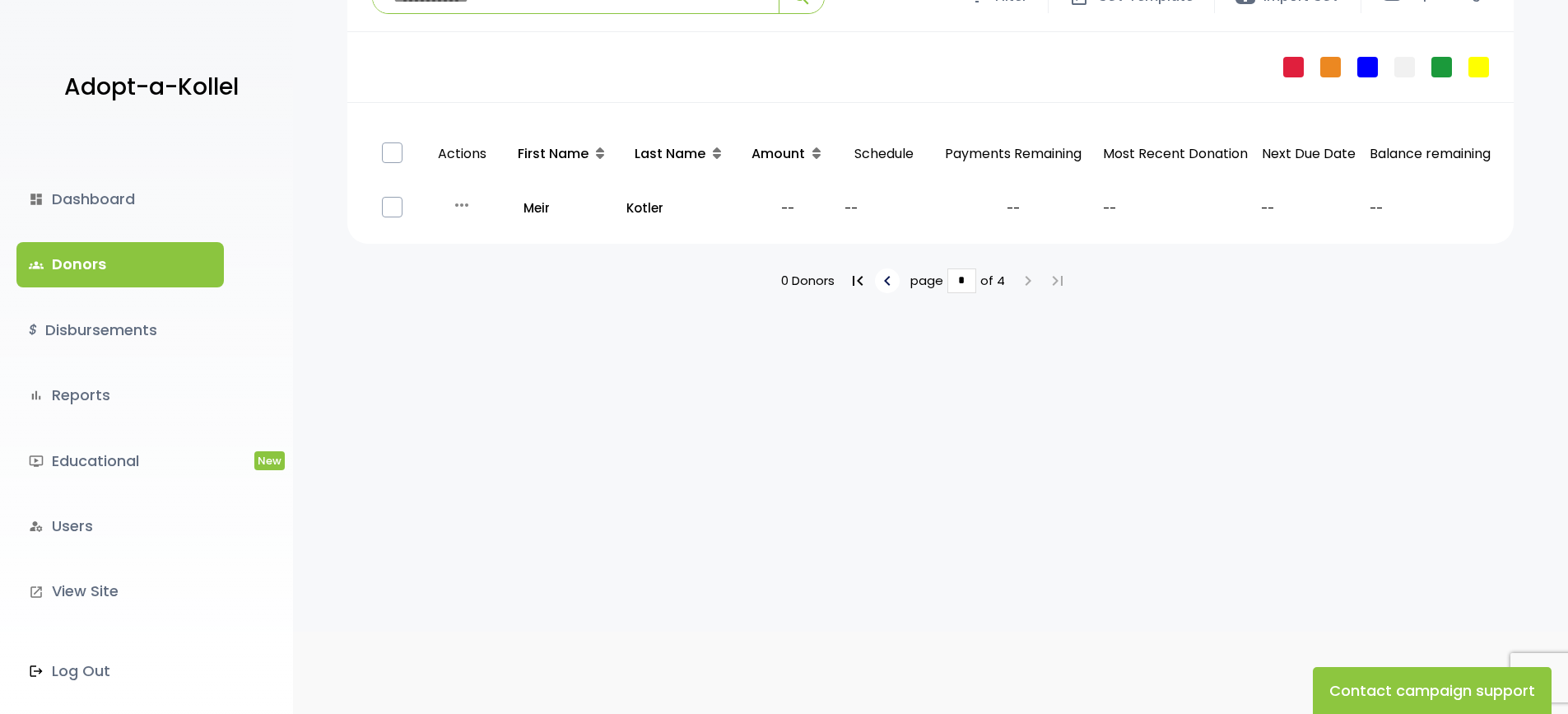
click at [892, 276] on icon "keyboard_arrow_left" at bounding box center [887, 280] width 20 height 20
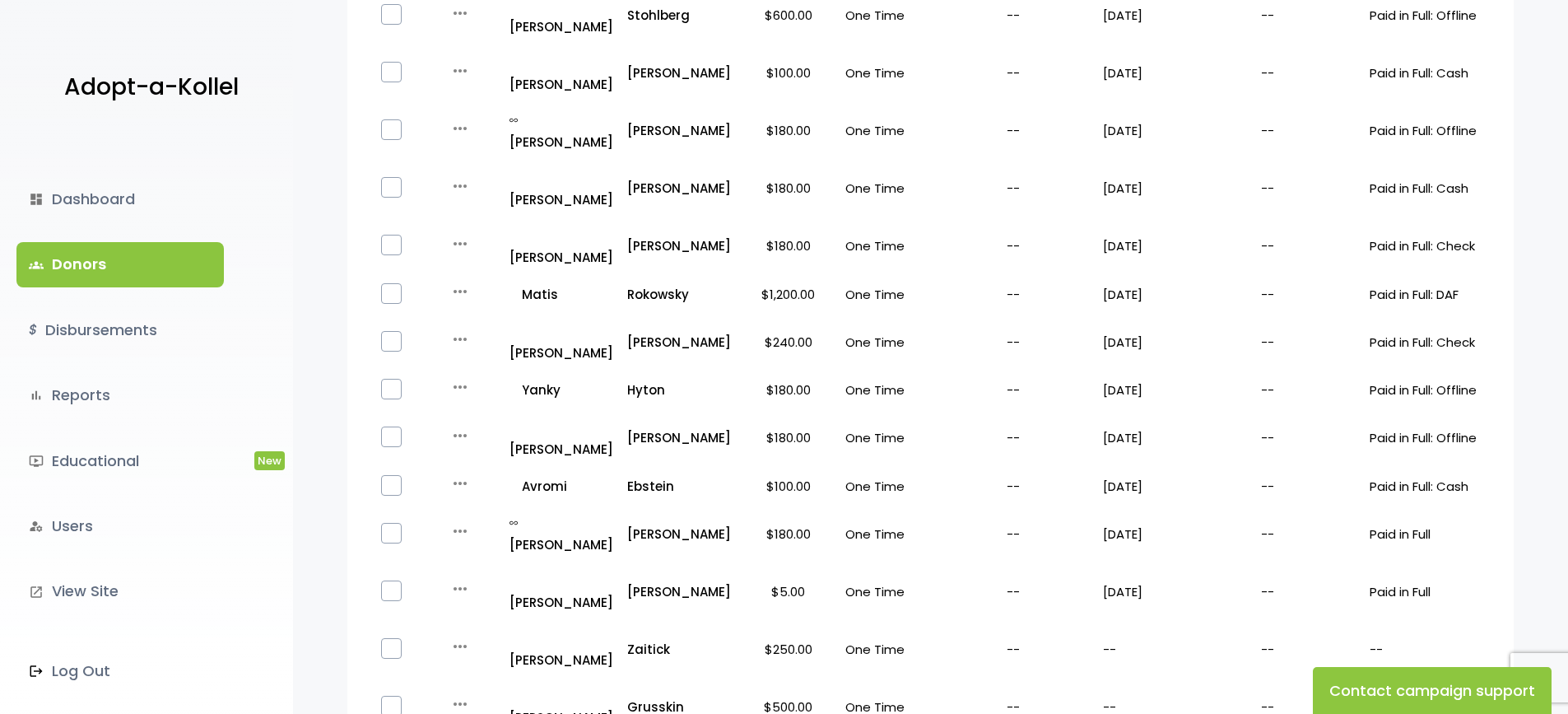
scroll to position [1035, 0]
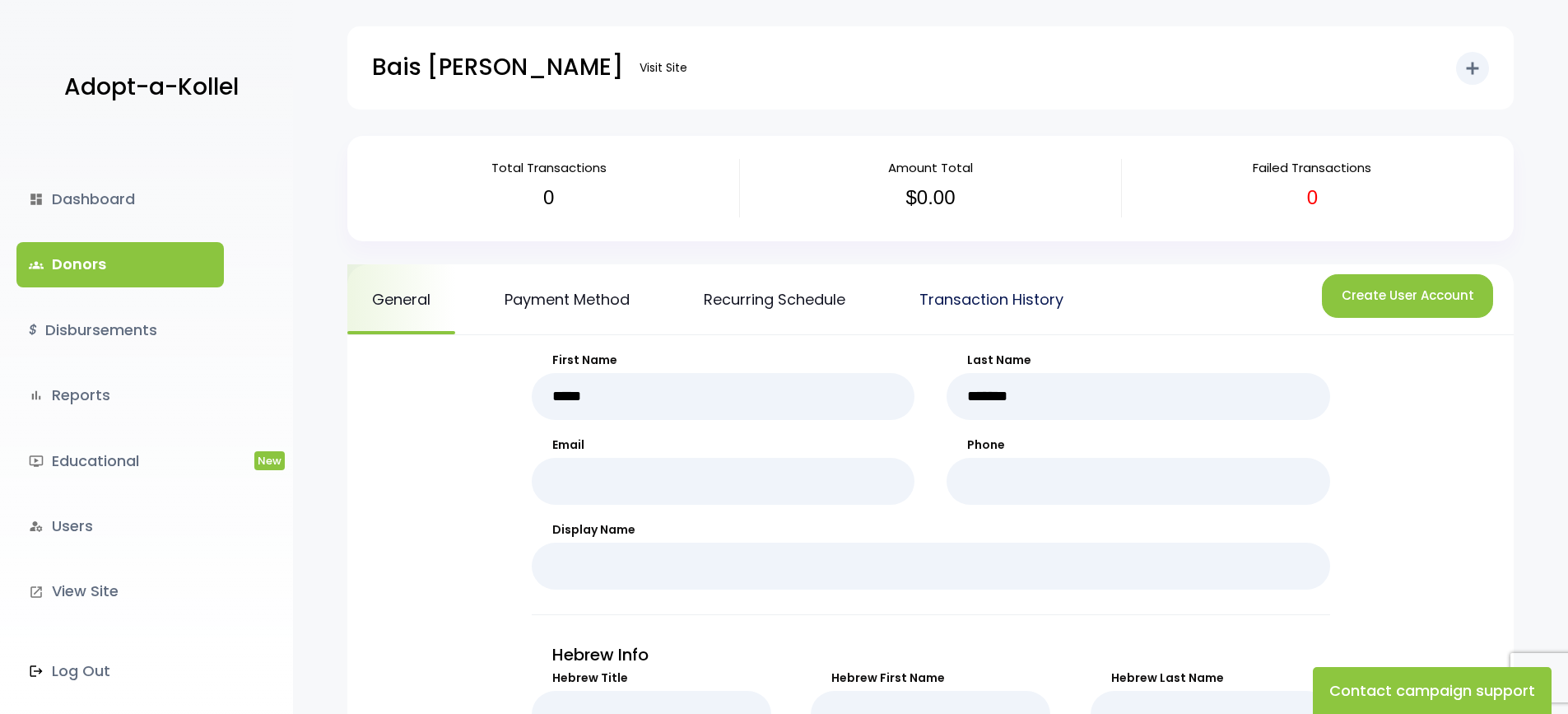
click at [964, 305] on link "Transaction History" at bounding box center [992, 299] width 194 height 70
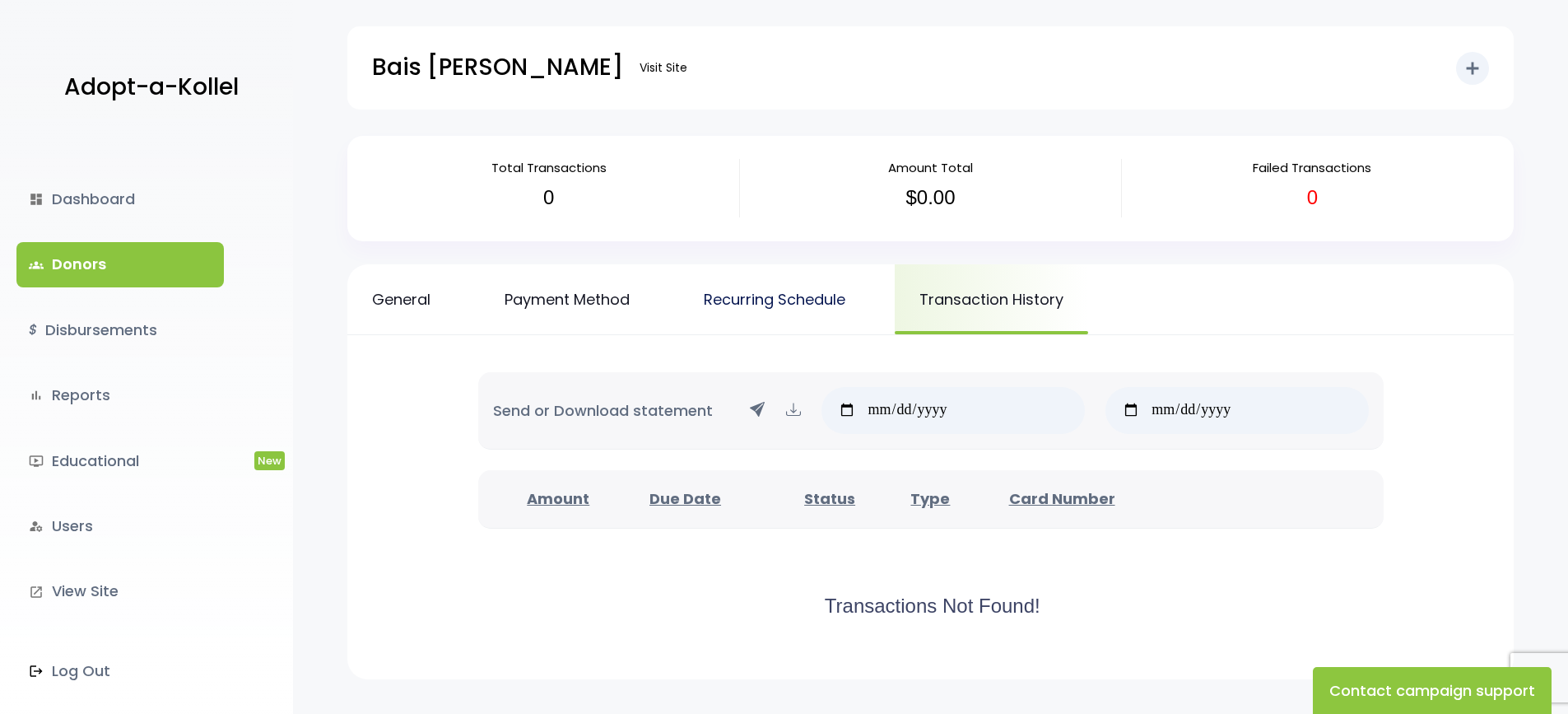
click at [825, 302] on link "Recurring Schedule" at bounding box center [775, 299] width 191 height 70
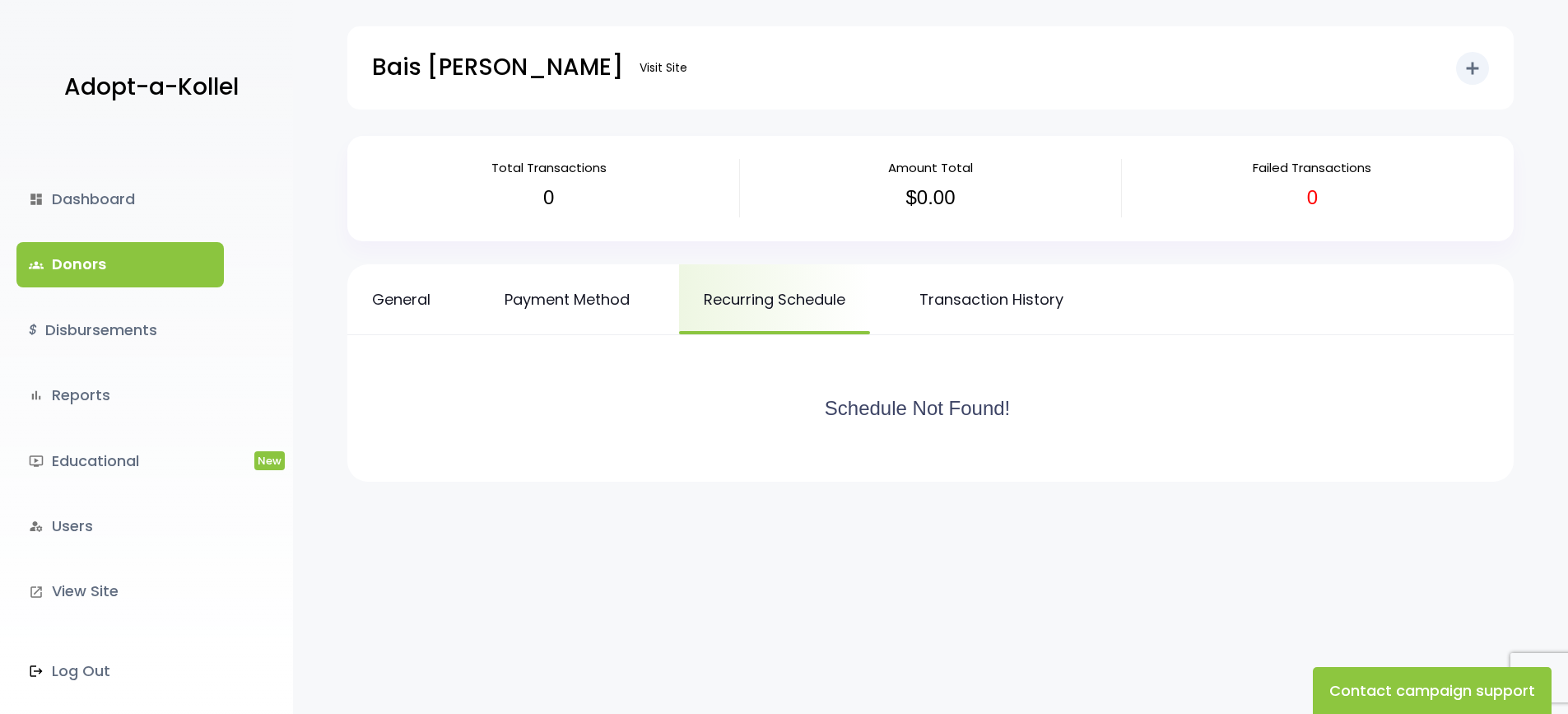
click at [1407, 424] on div "Schedule Not Found!" at bounding box center [930, 408] width 1101 height 81
click at [100, 191] on link "dashboard Dashboard" at bounding box center [120, 199] width 208 height 44
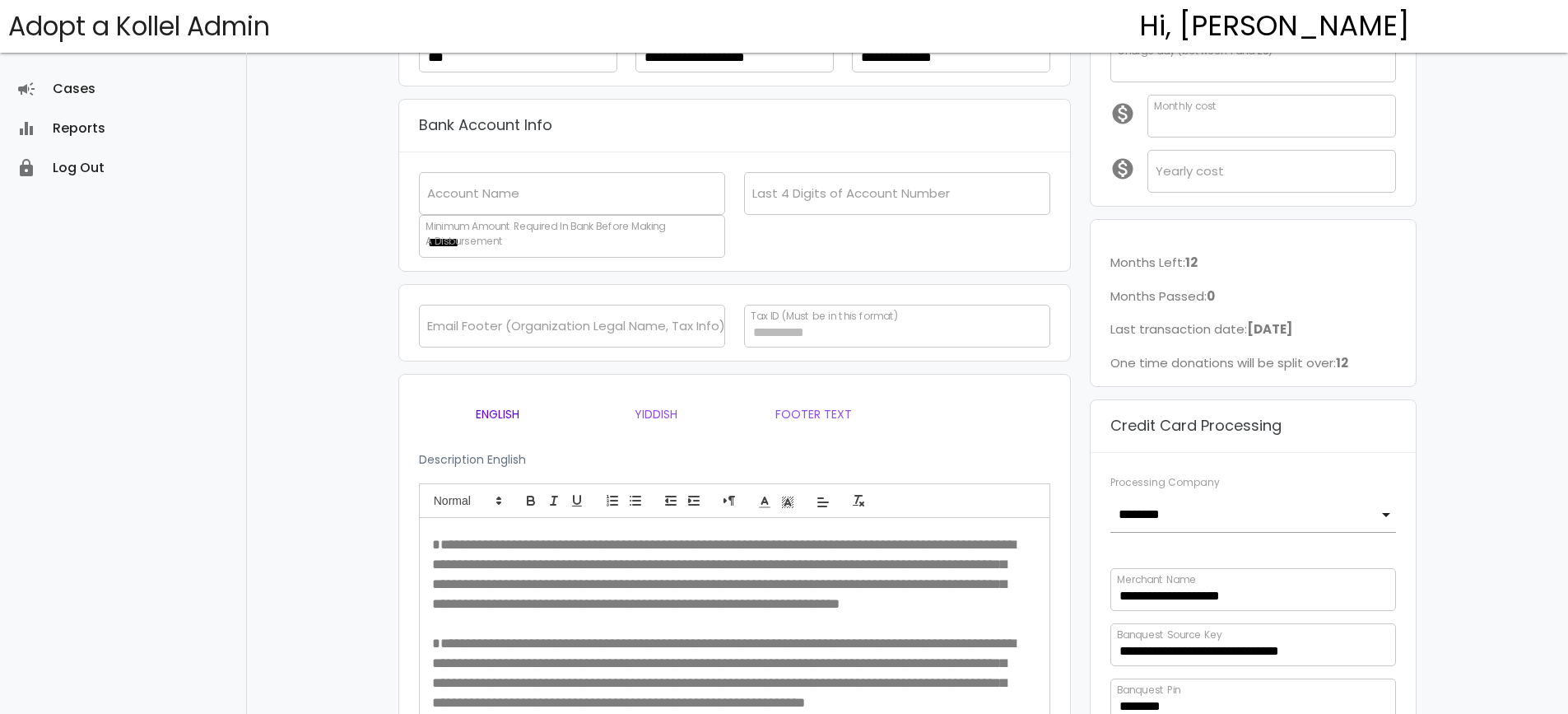
scroll to position [330, 0]
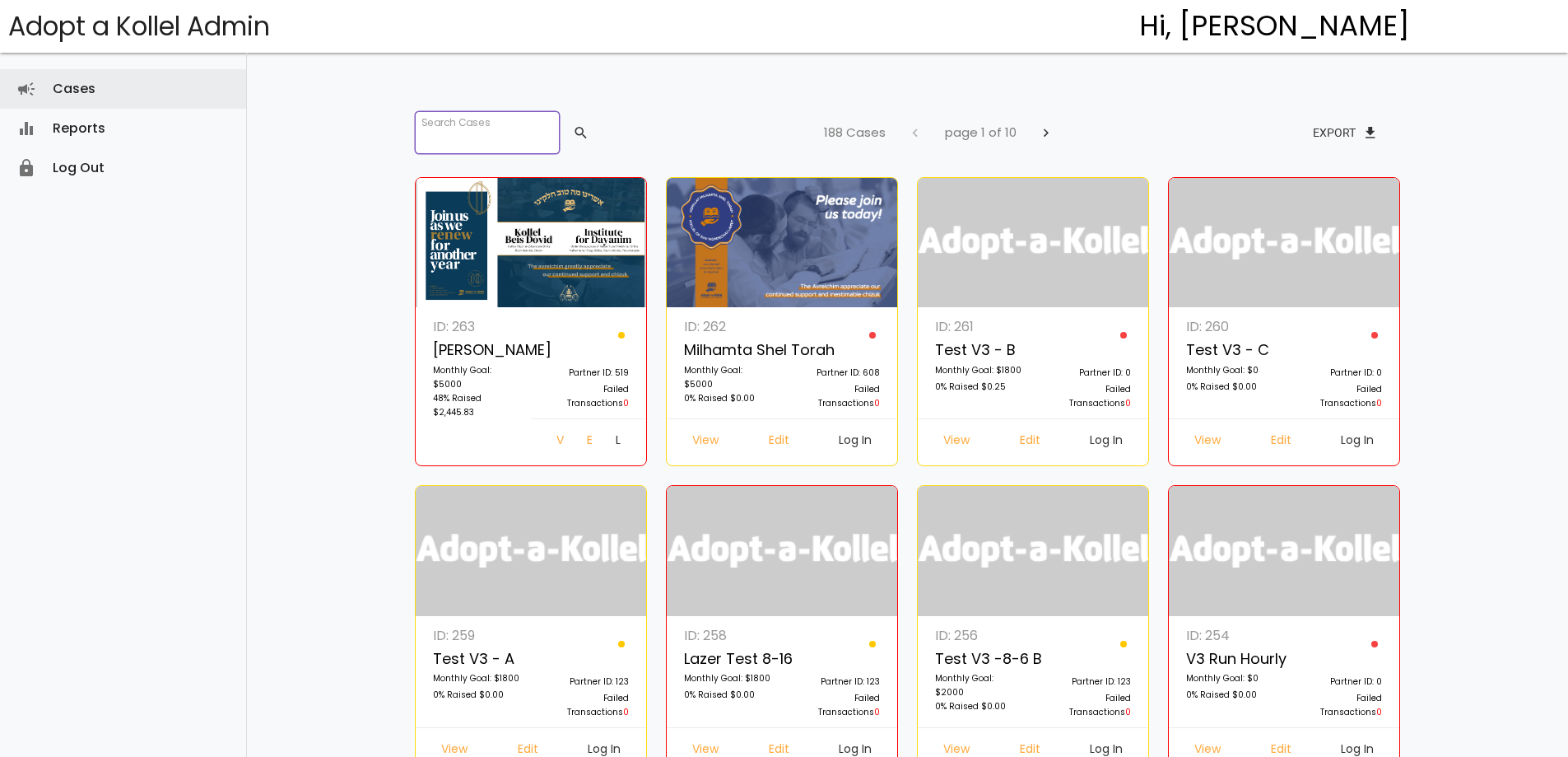
drag, startPoint x: 424, startPoint y: 122, endPoint x: 338, endPoint y: 103, distance: 88.1
click at [424, 122] on input "search" at bounding box center [488, 132] width 145 height 43
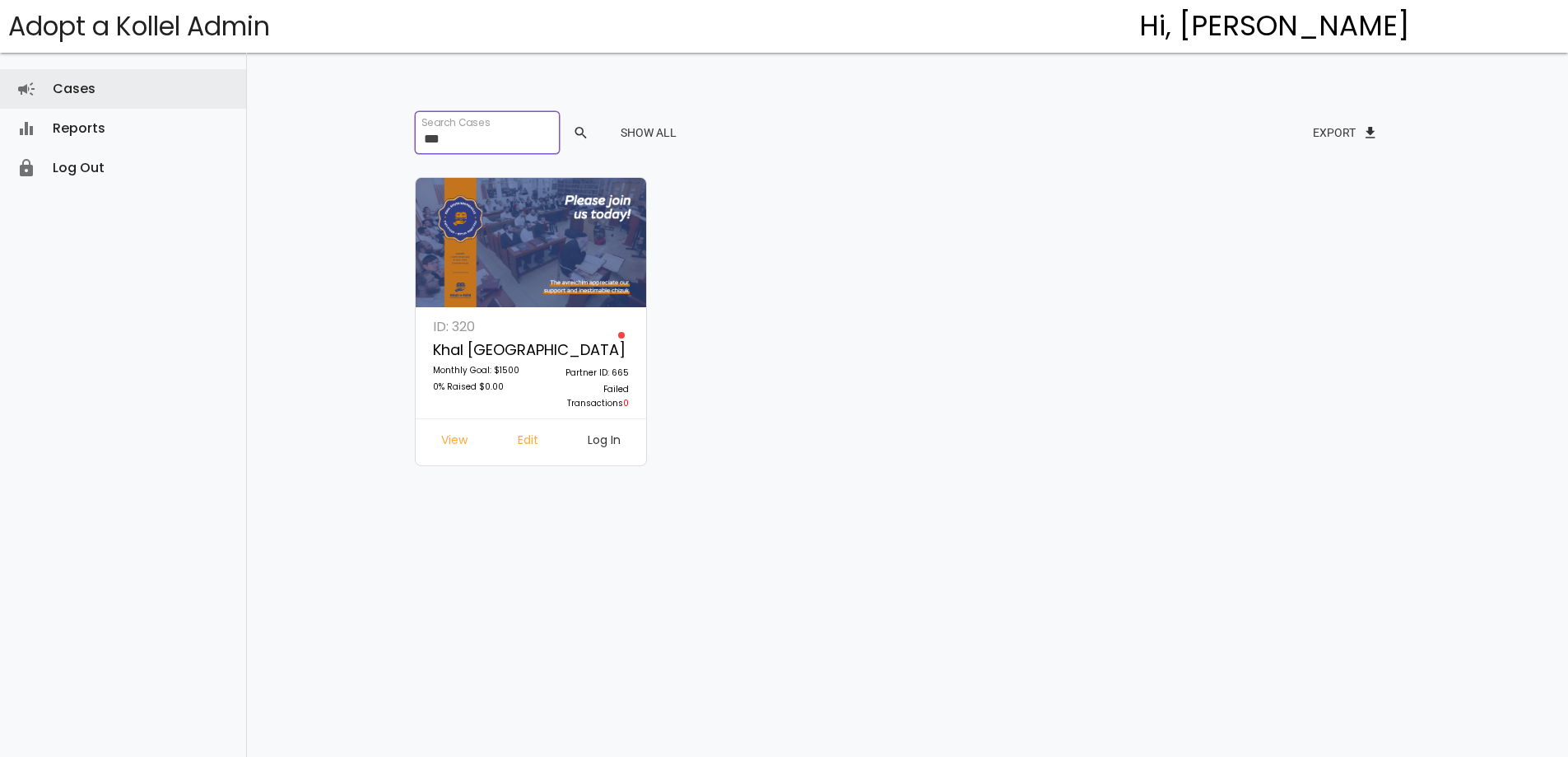
type input "***"
click at [592, 437] on link "Log In" at bounding box center [604, 442] width 59 height 30
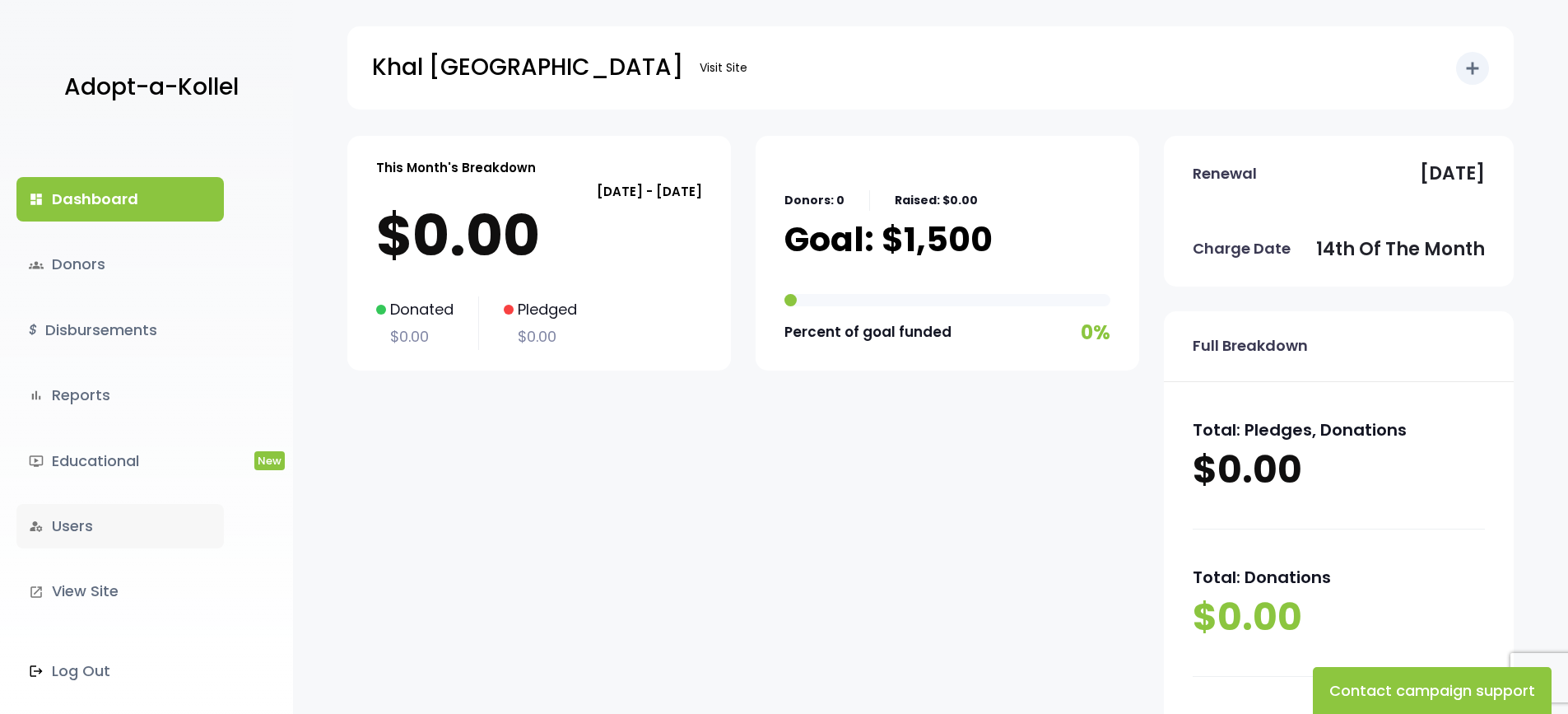
click at [84, 532] on link "manage_accounts Users" at bounding box center [120, 526] width 208 height 44
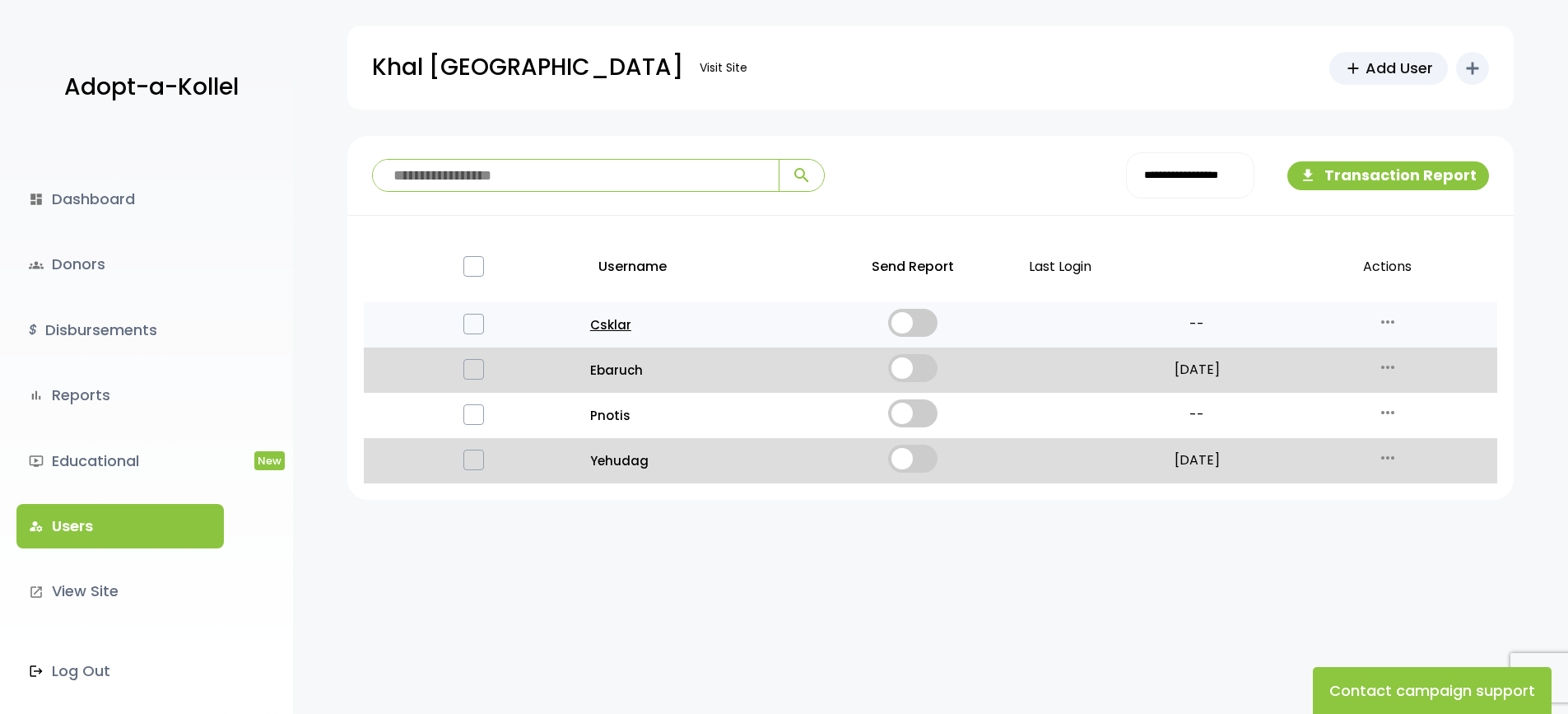
click at [616, 327] on p "Csklar" at bounding box center [693, 325] width 207 height 22
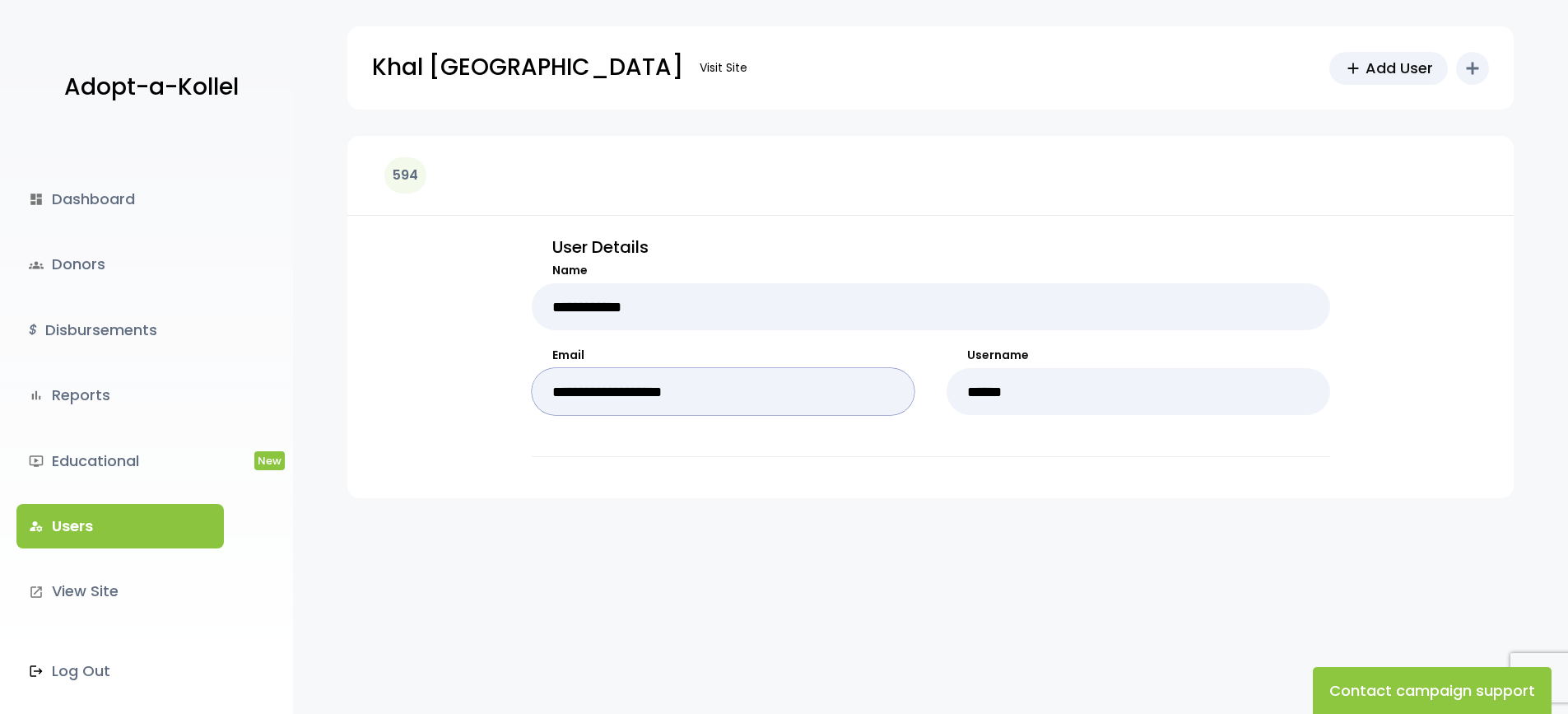
click at [575, 391] on input "**********" at bounding box center [723, 391] width 383 height 47
click at [608, 393] on input "**********" at bounding box center [723, 391] width 383 height 47
click at [662, 388] on input "**********" at bounding box center [723, 391] width 383 height 47
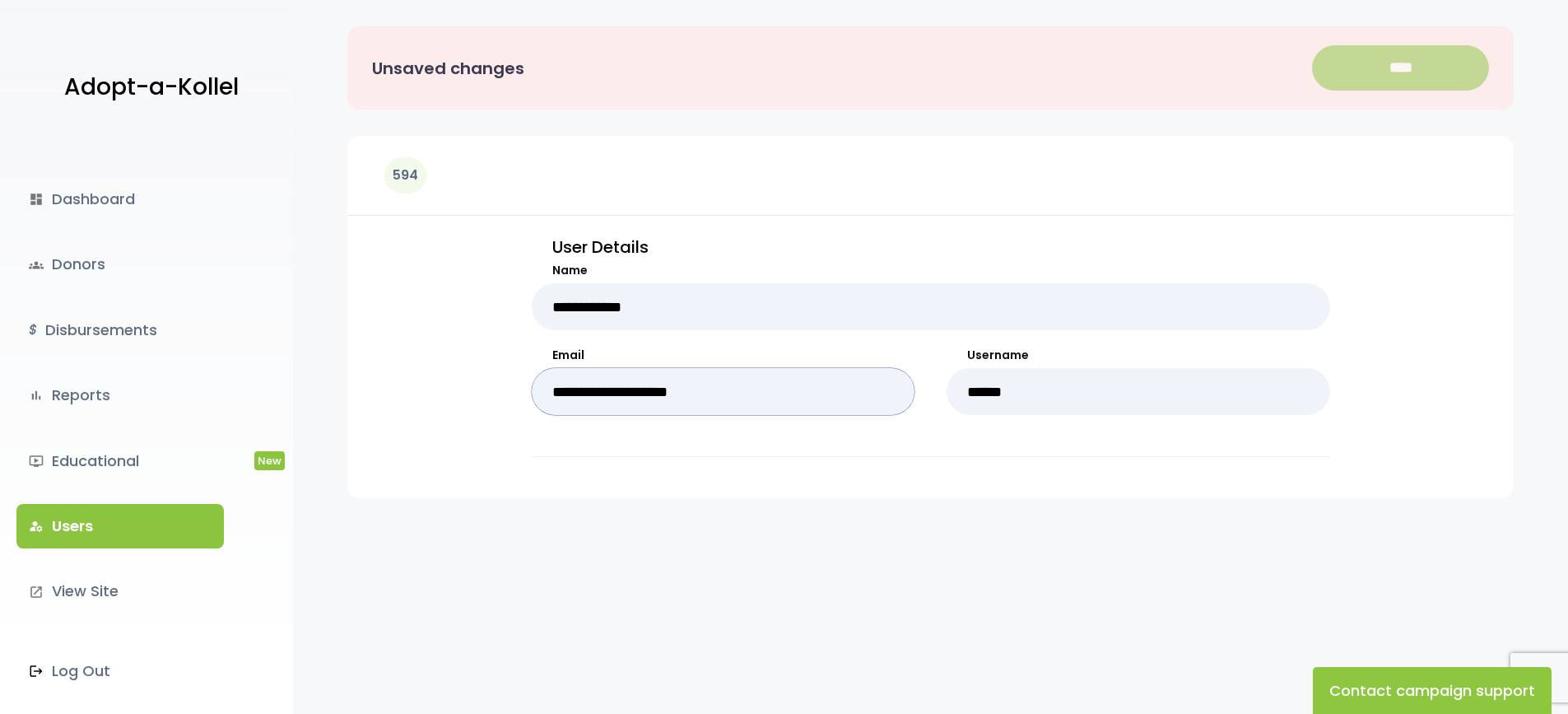
type input "**********"
click at [1391, 81] on input "****" at bounding box center [1401, 67] width 177 height 45
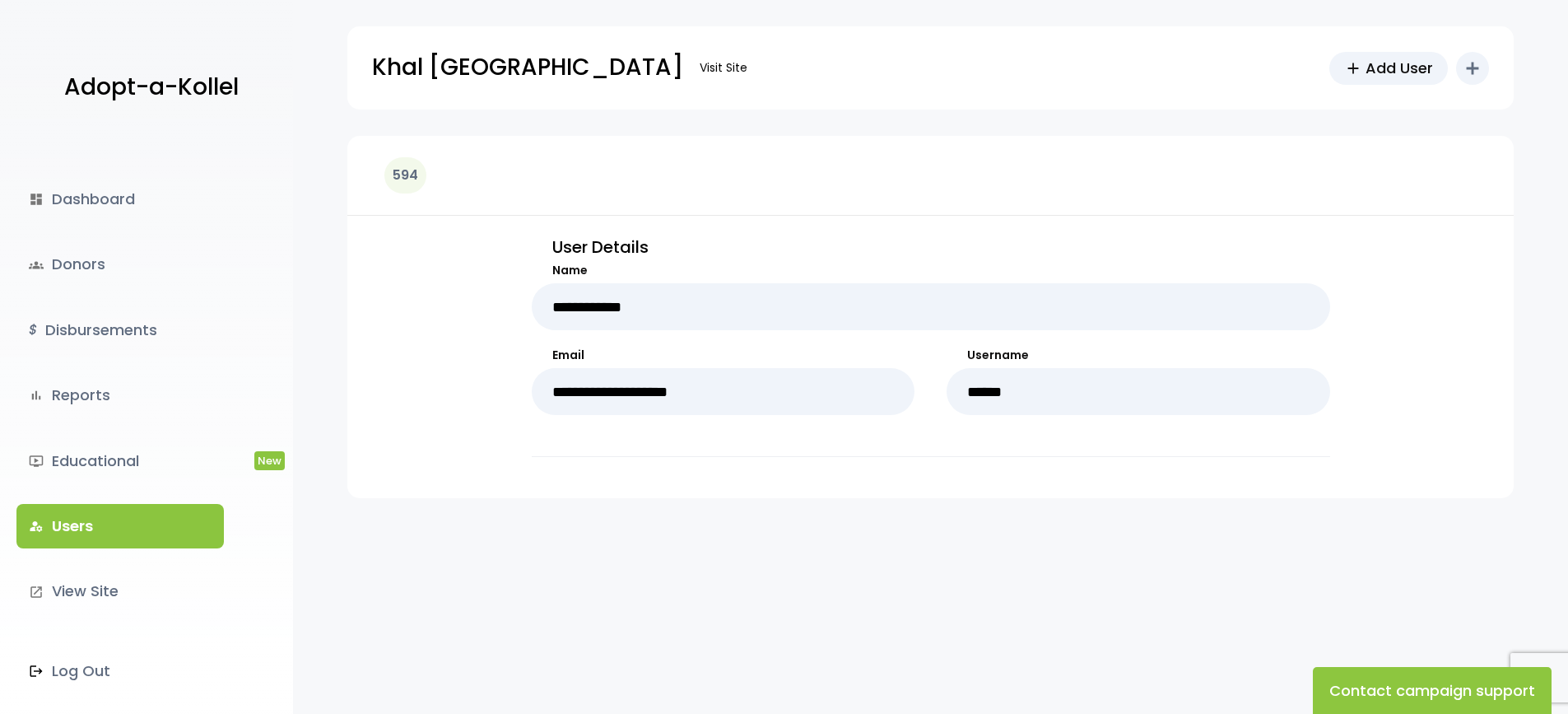
click at [72, 521] on link "manage_accounts Users" at bounding box center [120, 526] width 208 height 44
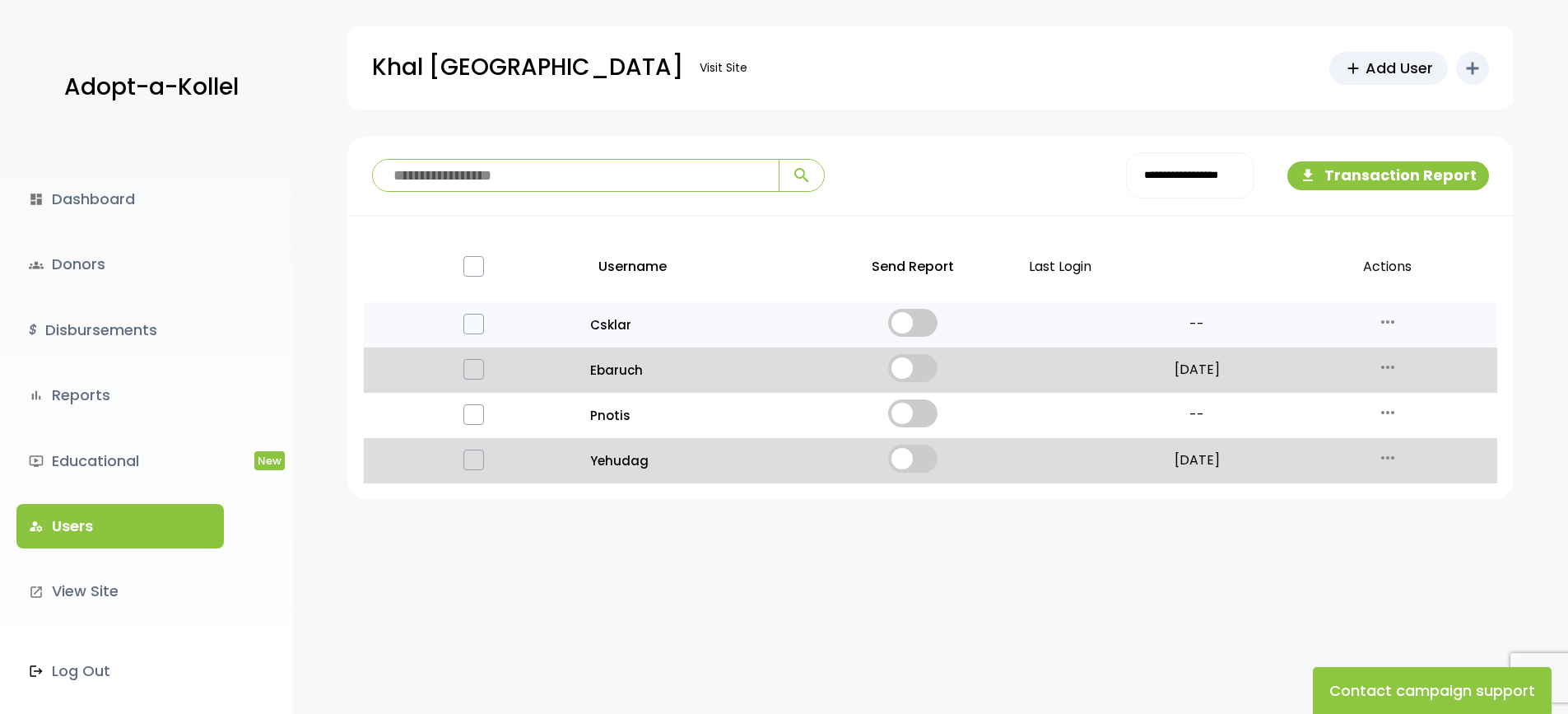
click at [1388, 325] on icon "more_horiz" at bounding box center [1388, 321] width 20 height 20
click at [1401, 347] on link "Reset Password" at bounding box center [1428, 352] width 138 height 39
click at [1386, 323] on icon "more_horiz" at bounding box center [1388, 321] width 20 height 20
